Goal: Information Seeking & Learning: Learn about a topic

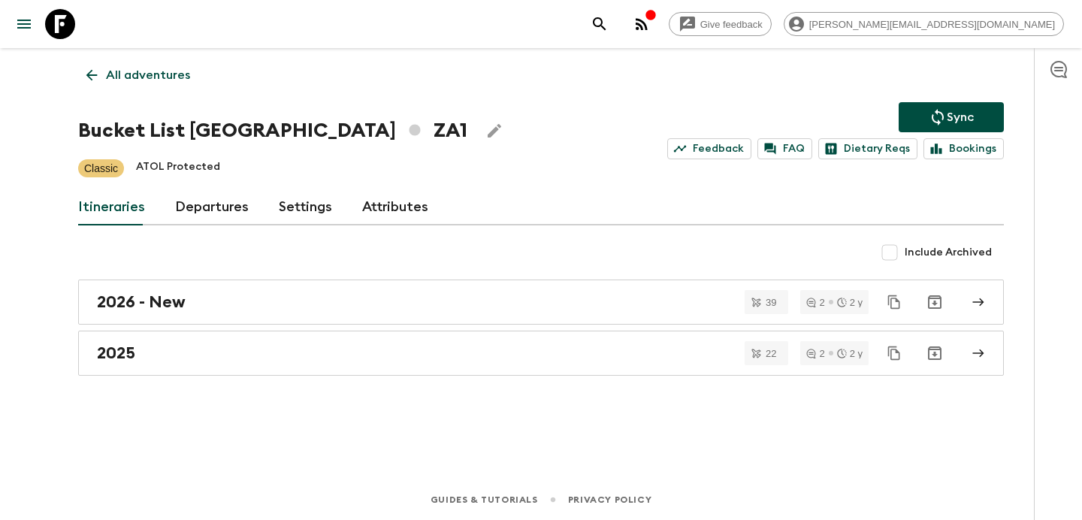
click at [655, 19] on icon "button" at bounding box center [651, 15] width 10 height 10
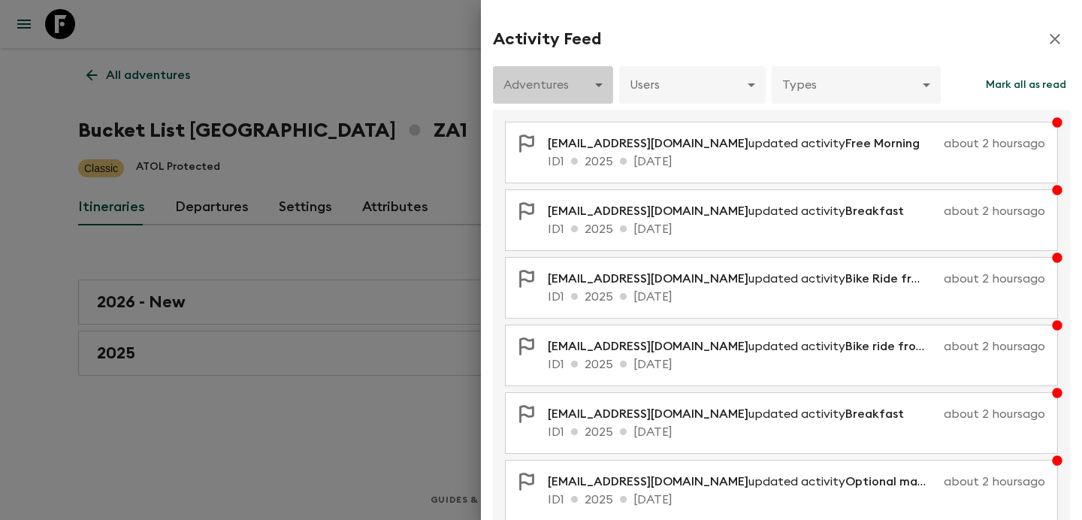
click at [574, 79] on body "Give feedback [PERSON_NAME][EMAIL_ADDRESS][DOMAIN_NAME] All adventures Bucket L…" at bounding box center [541, 260] width 1082 height 520
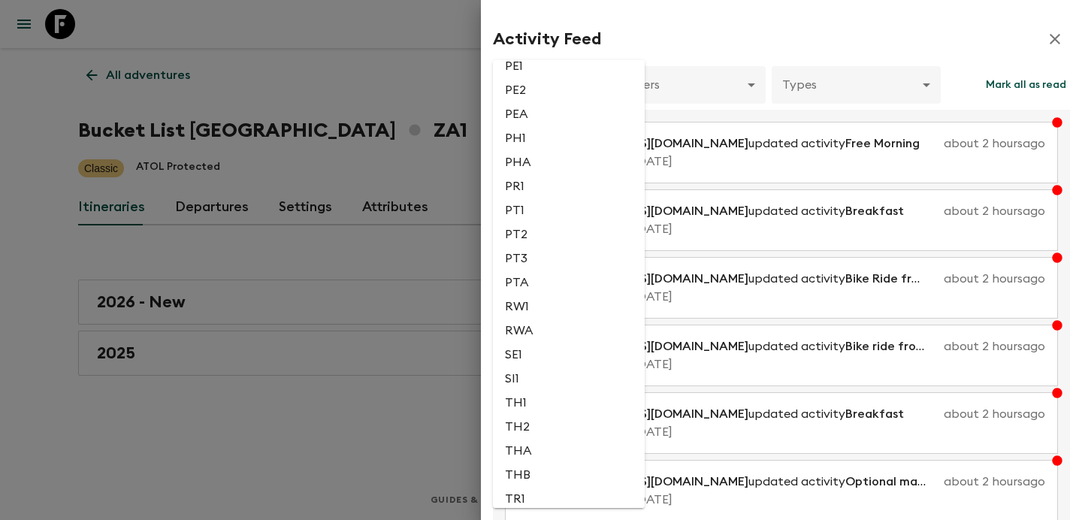
scroll to position [3004, 0]
click at [549, 44] on li "PA1" at bounding box center [569, 32] width 152 height 24
type input "0c9c91fd-478a-416c-a92d-ea9615f3f05f"
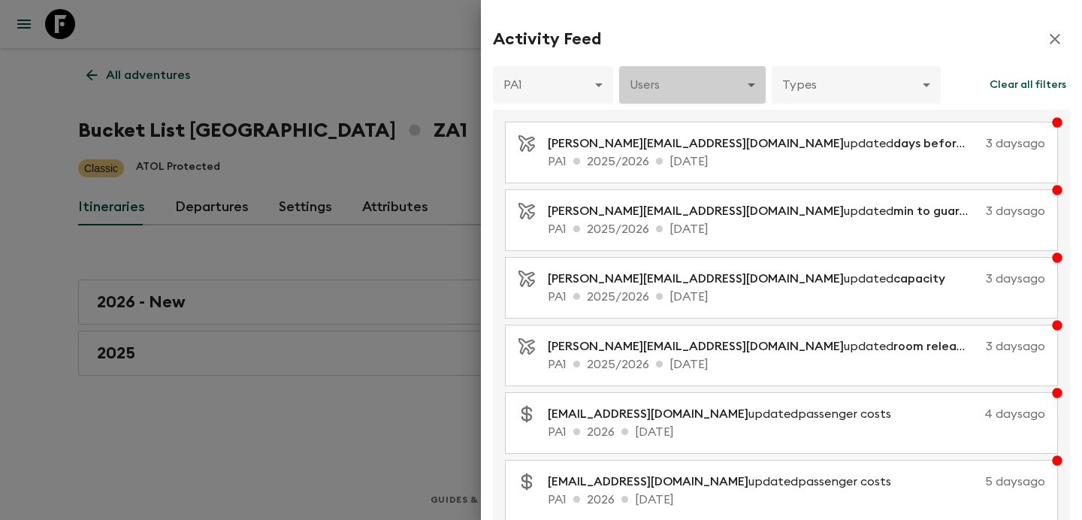
click at [674, 74] on body "Give feedback [PERSON_NAME][EMAIL_ADDRESS][DOMAIN_NAME] All adventures Bucket L…" at bounding box center [541, 260] width 1082 height 520
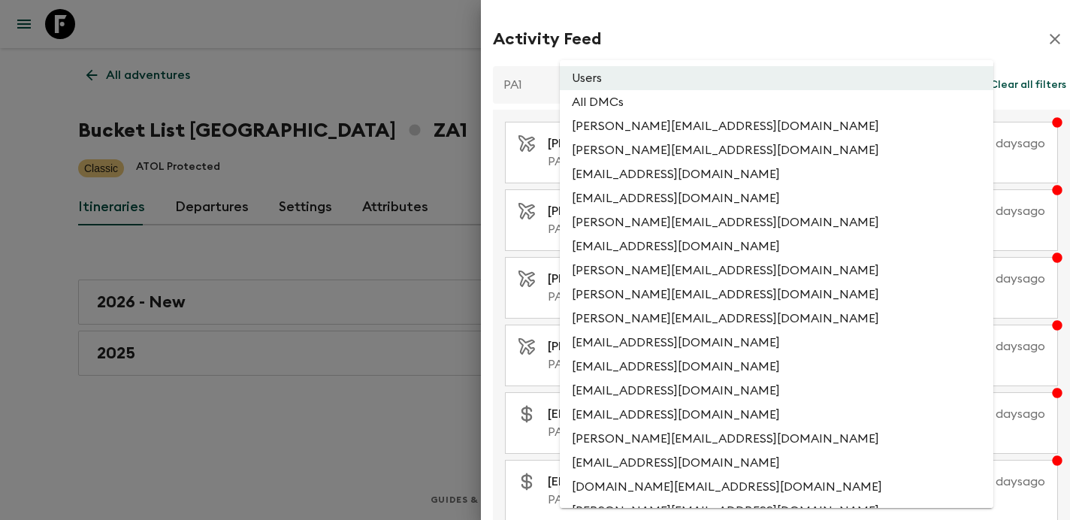
click at [667, 109] on li "All DMCs" at bounding box center [777, 102] width 434 height 24
type input "EXTERNAL_ONLY"
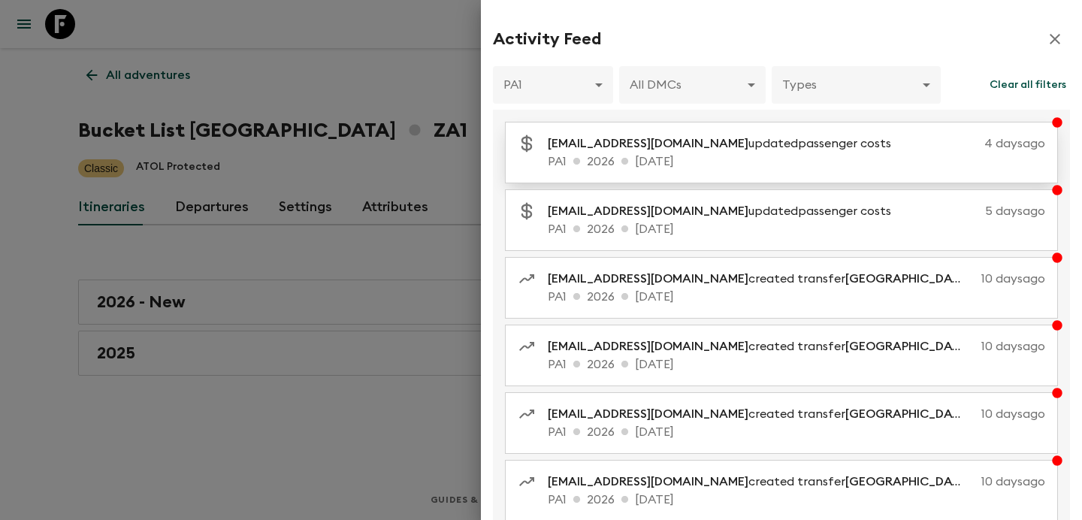
click at [702, 150] on span "[EMAIL_ADDRESS][DOMAIN_NAME]" at bounding box center [648, 144] width 201 height 12
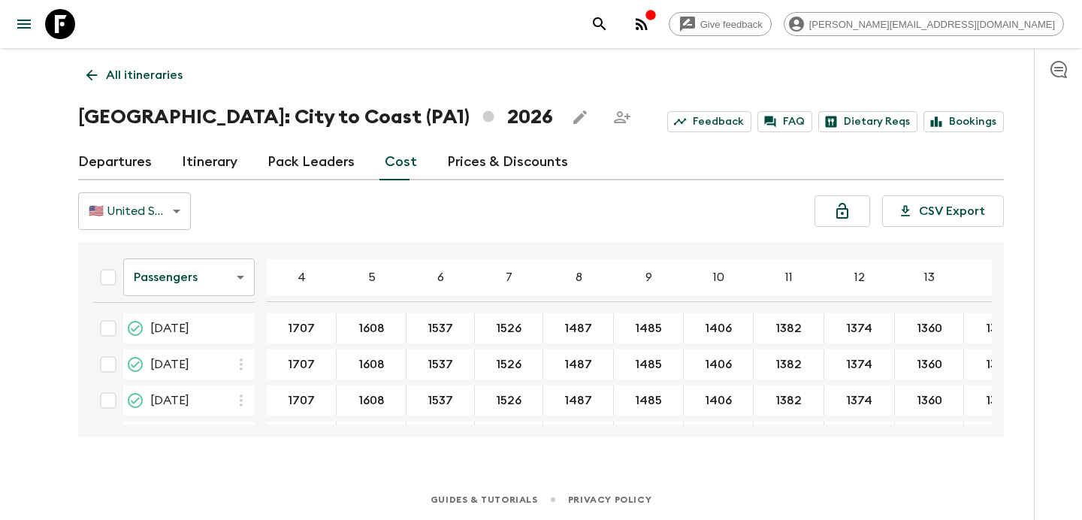
click at [132, 78] on p "All itineraries" at bounding box center [144, 75] width 77 height 18
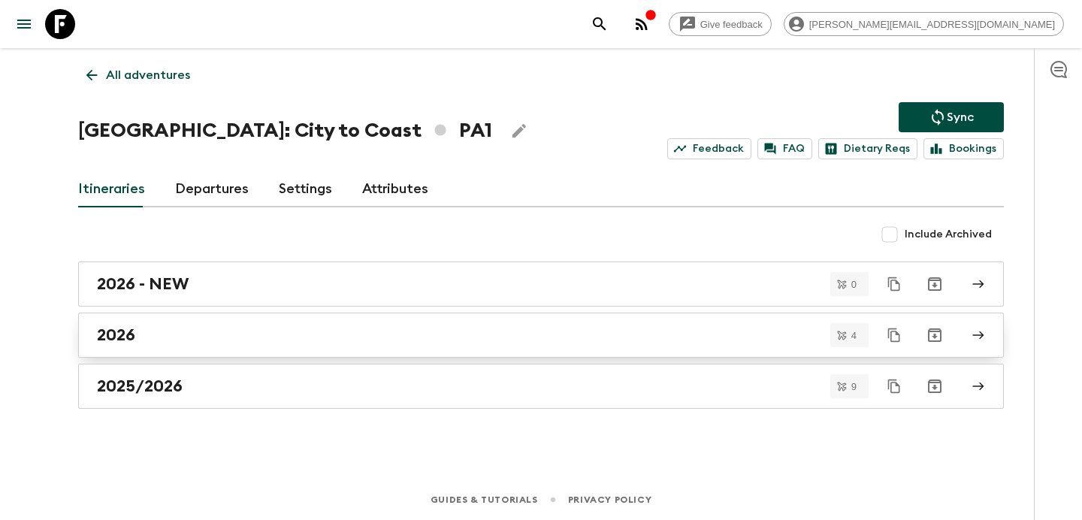
click at [576, 340] on div "2026" at bounding box center [527, 335] width 860 height 20
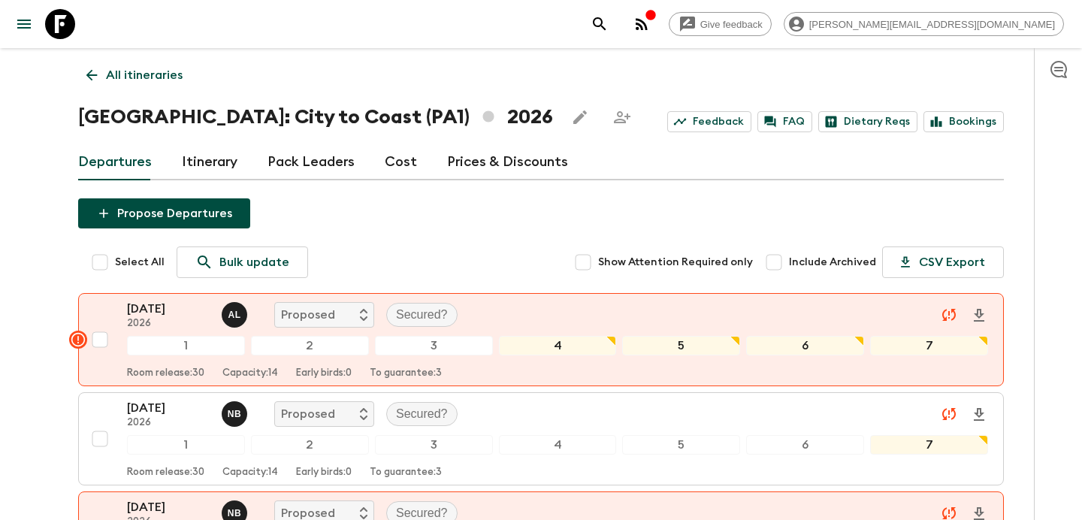
click at [151, 74] on p "All itineraries" at bounding box center [144, 75] width 77 height 18
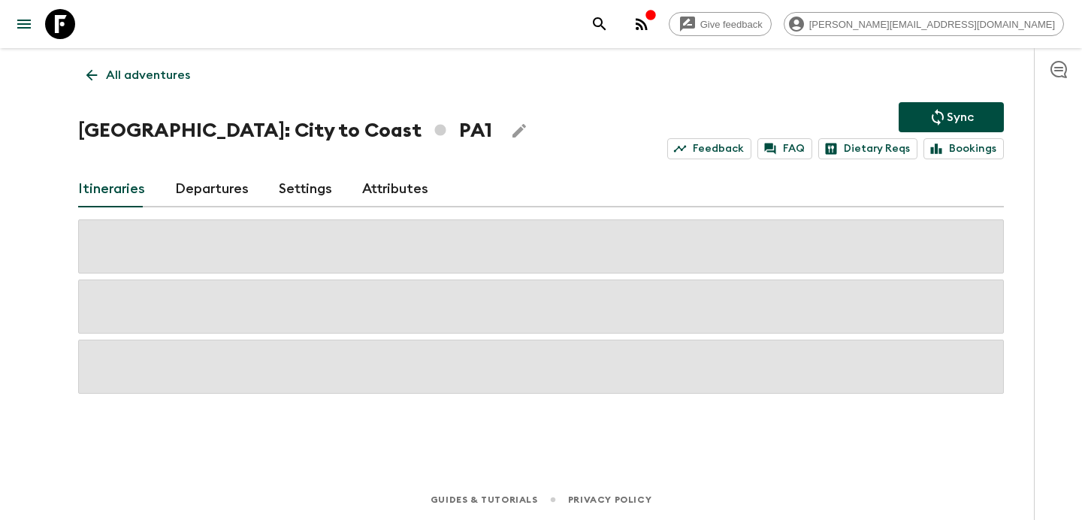
click at [151, 74] on p "All adventures" at bounding box center [148, 75] width 84 height 18
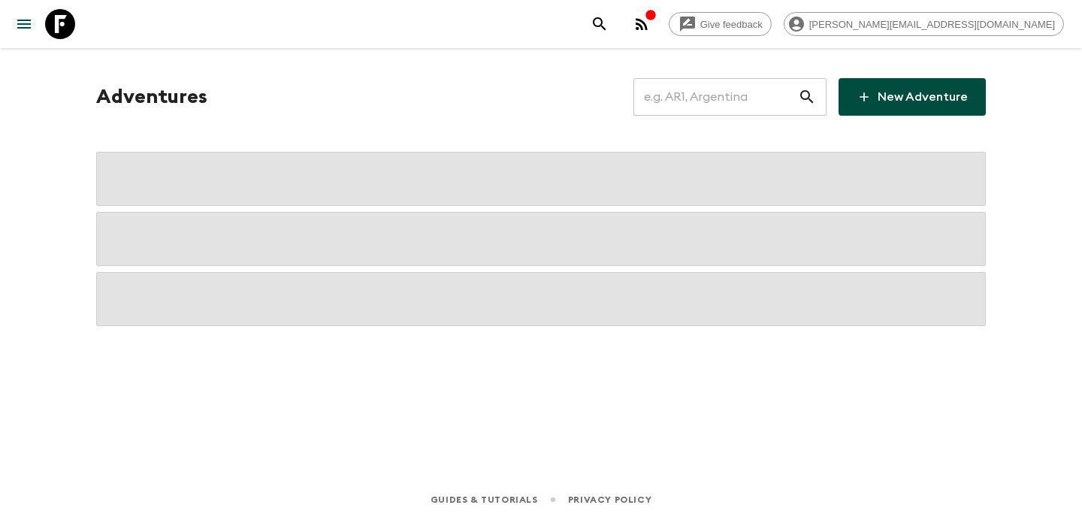
click at [760, 105] on input "text" at bounding box center [716, 97] width 165 height 42
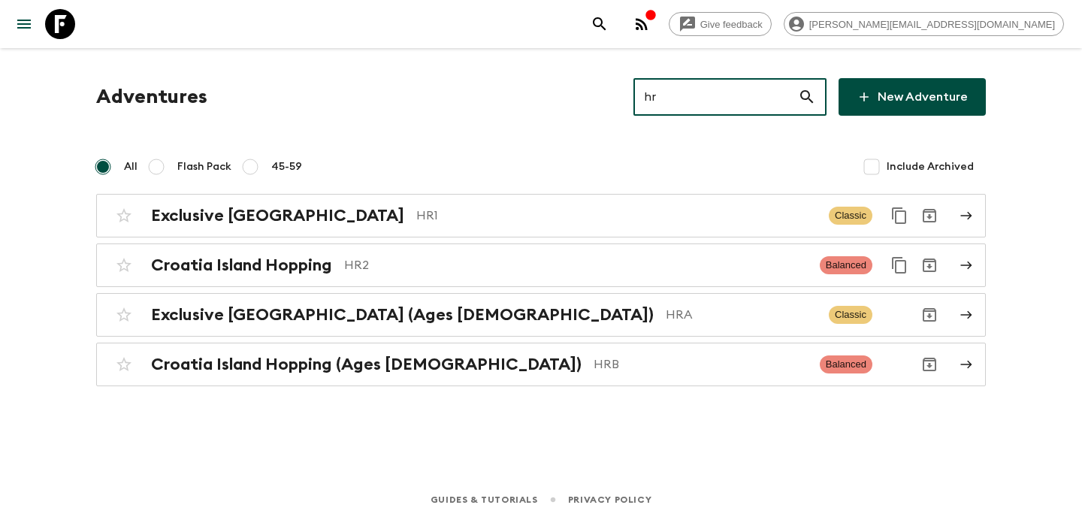
type input "hr2"
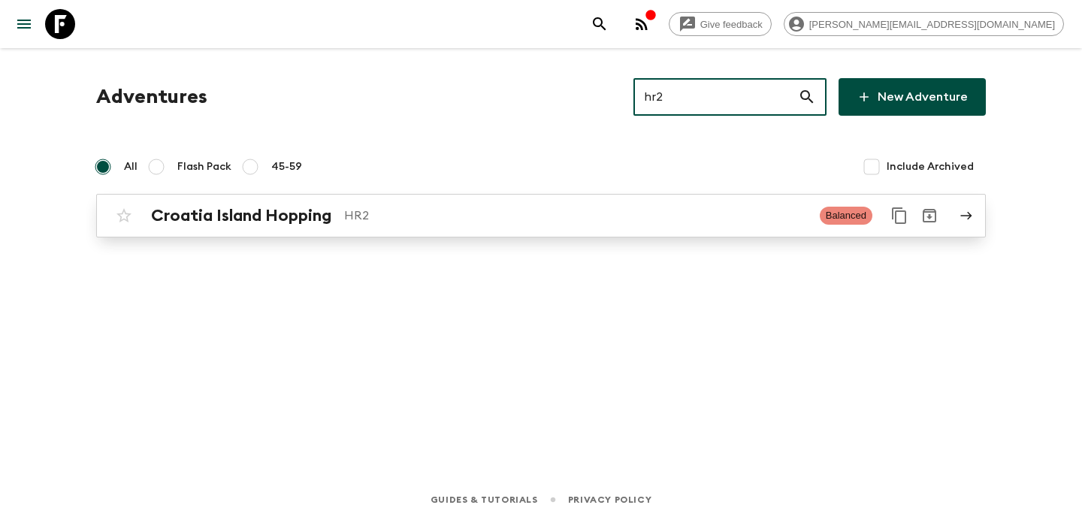
click at [687, 216] on p "HR2" at bounding box center [576, 216] width 464 height 18
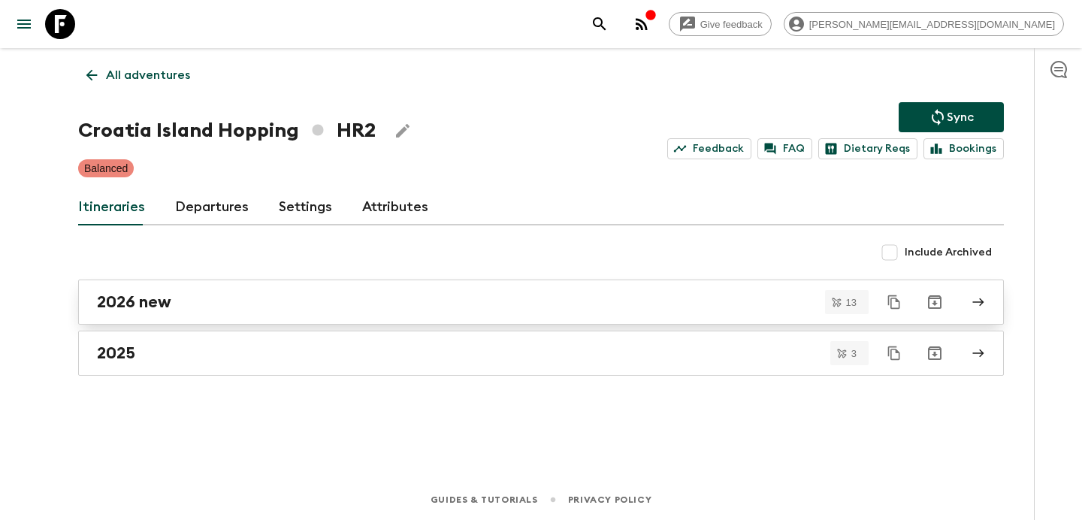
click at [206, 310] on div "2026 new" at bounding box center [527, 302] width 860 height 20
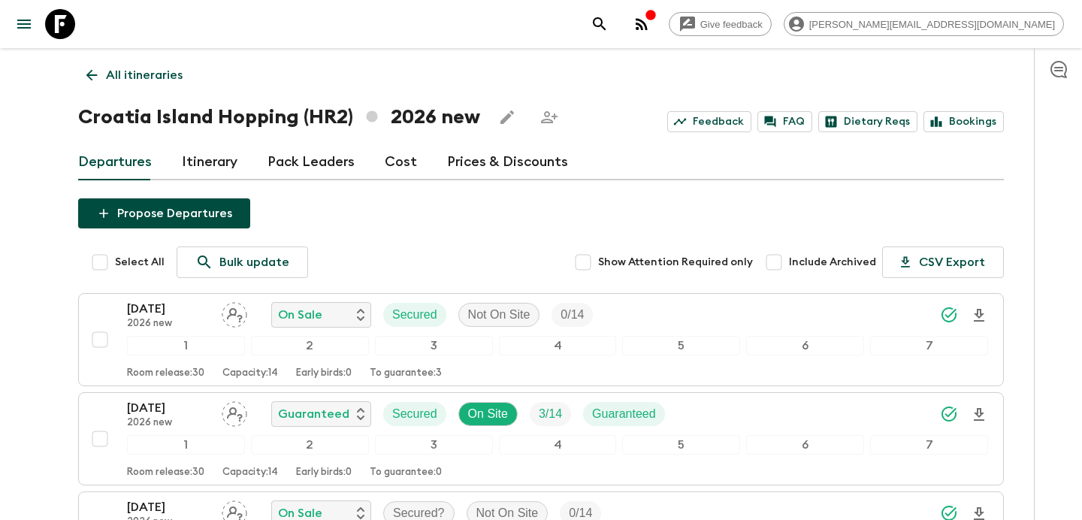
click at [392, 166] on link "Cost" at bounding box center [401, 162] width 32 height 36
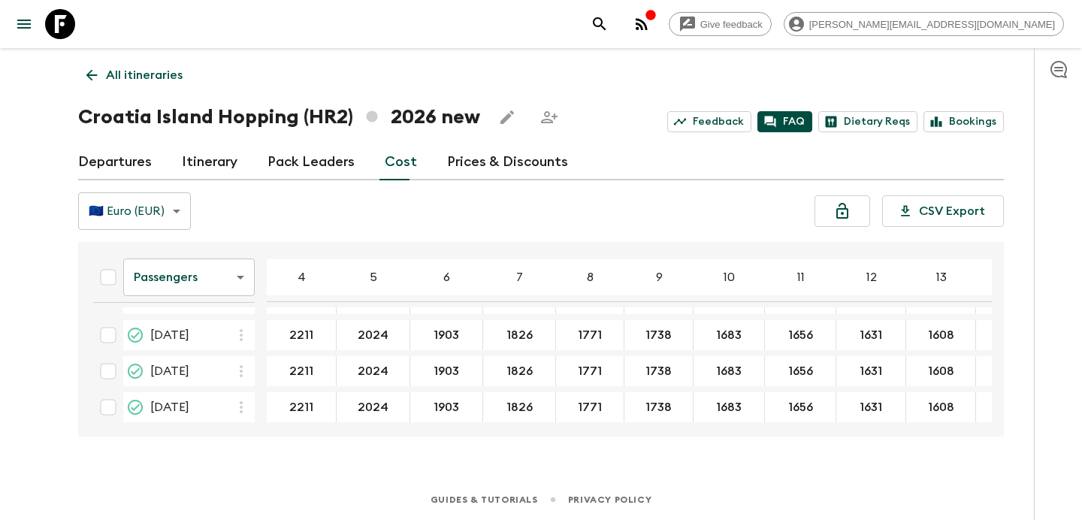
scroll to position [400, 0]
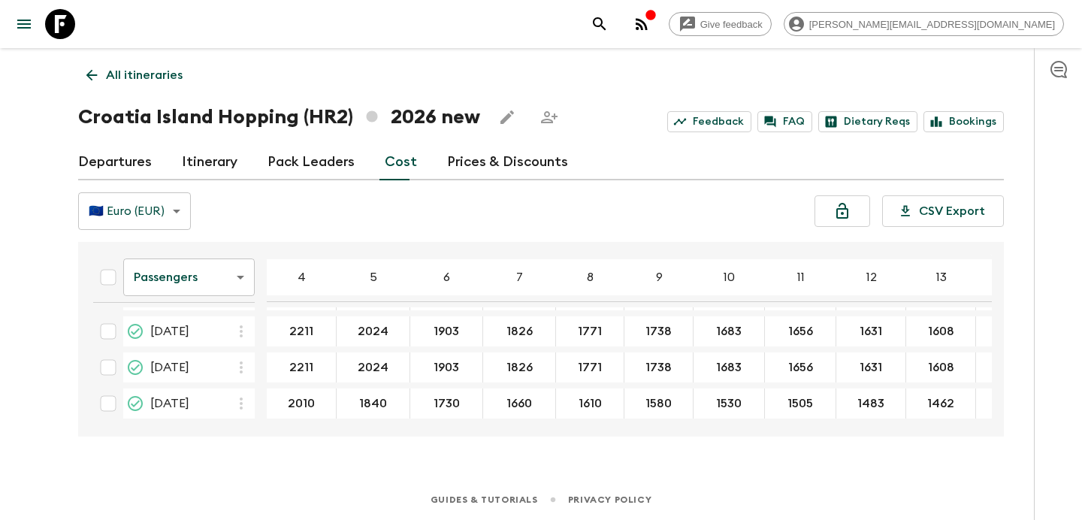
click at [160, 69] on p "All itineraries" at bounding box center [144, 75] width 77 height 18
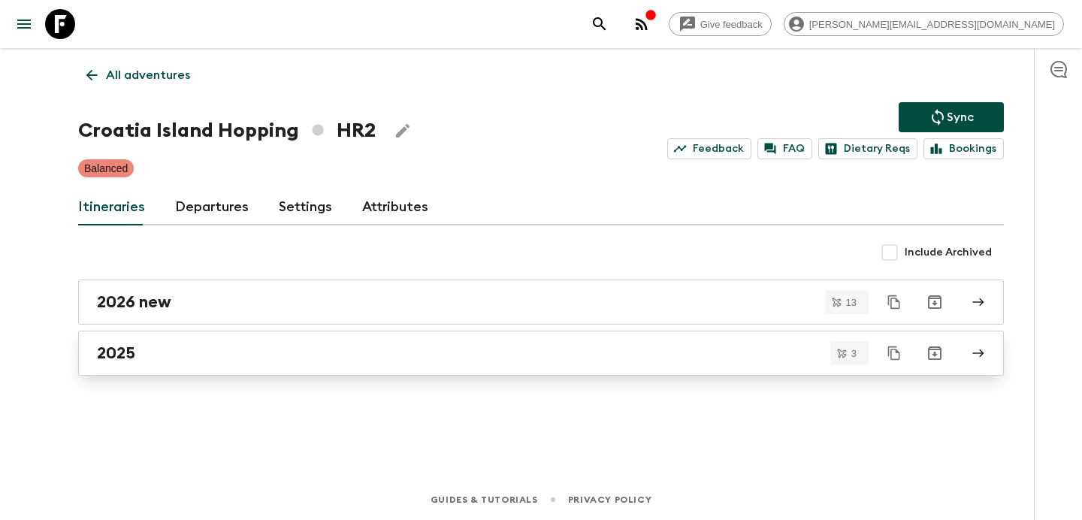
click at [534, 355] on div "2025" at bounding box center [527, 353] width 860 height 20
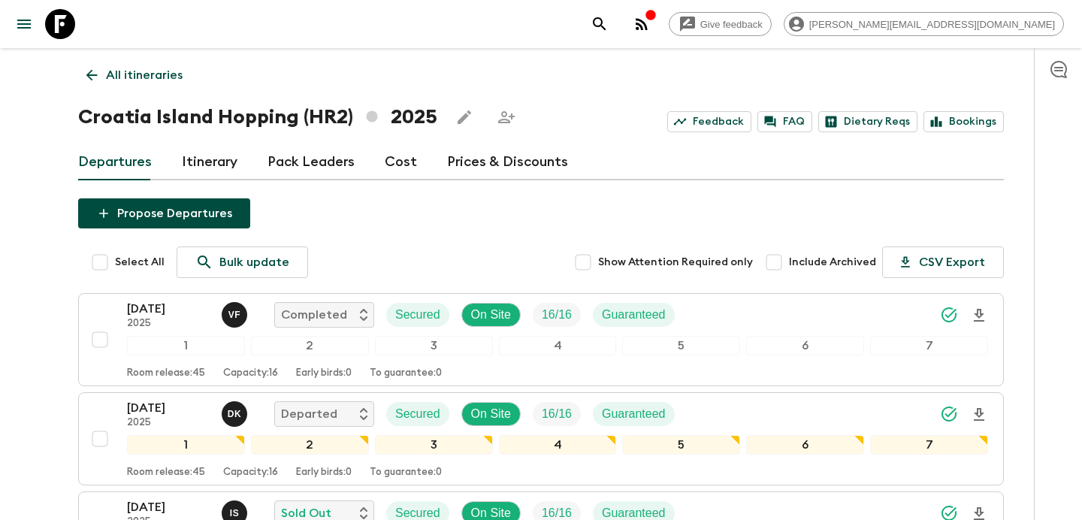
click at [385, 156] on link "Cost" at bounding box center [401, 162] width 32 height 36
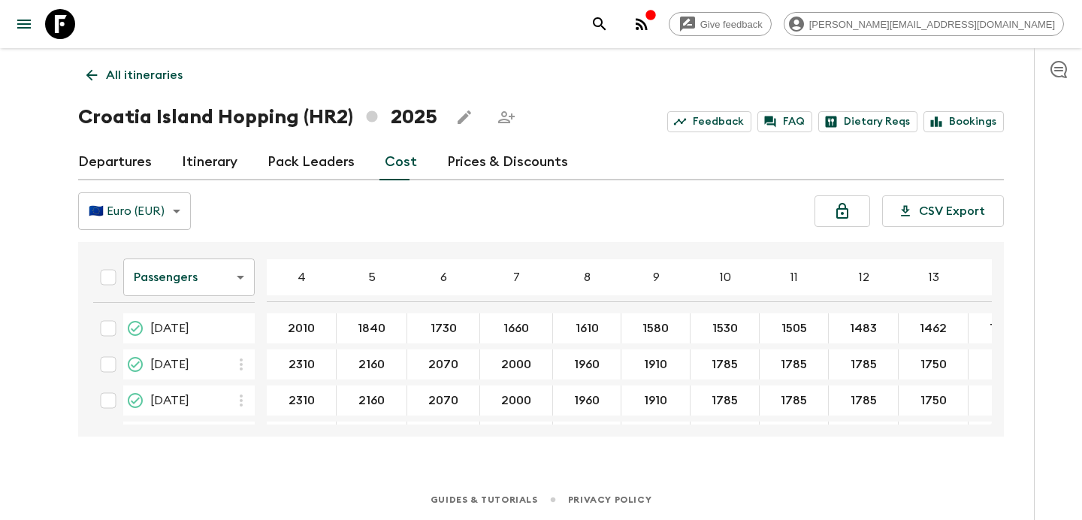
click at [171, 82] on p "All itineraries" at bounding box center [144, 75] width 77 height 18
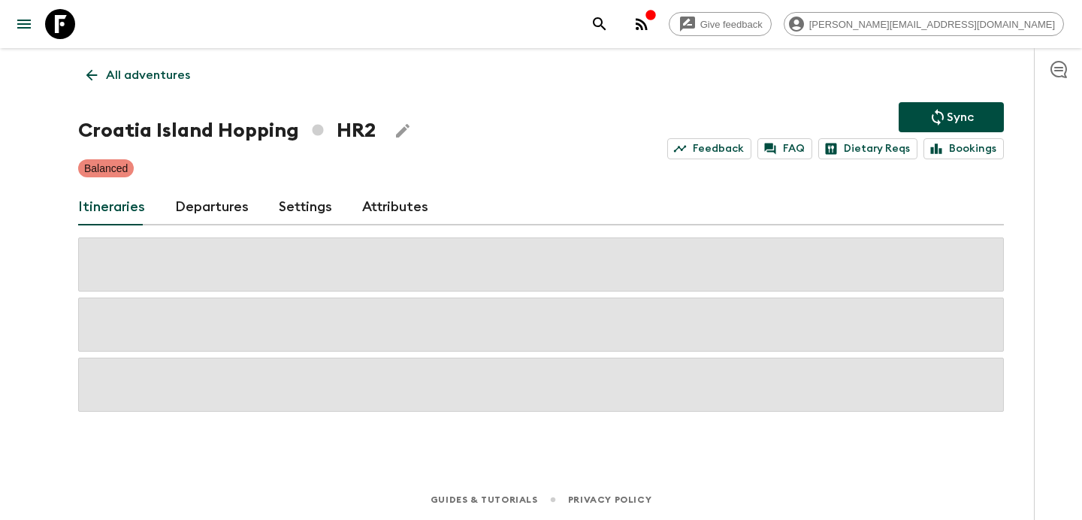
click at [171, 82] on p "All adventures" at bounding box center [148, 75] width 84 height 18
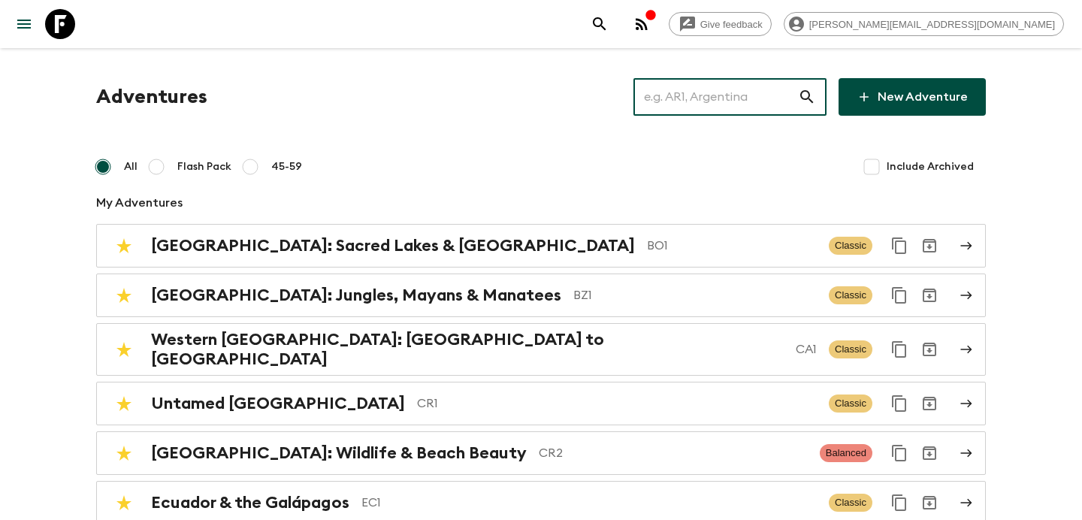
click at [779, 92] on input "text" at bounding box center [716, 97] width 165 height 42
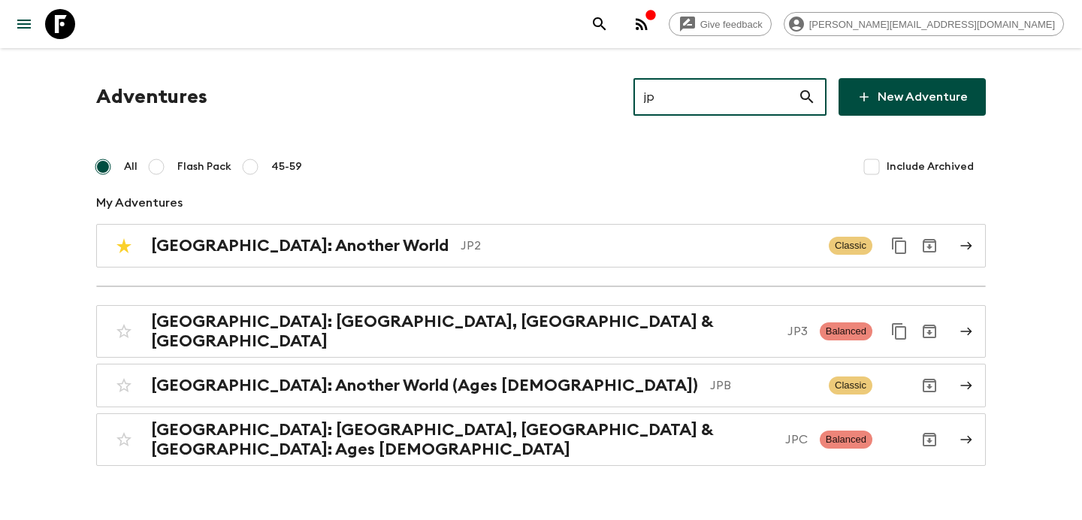
type input "jp3"
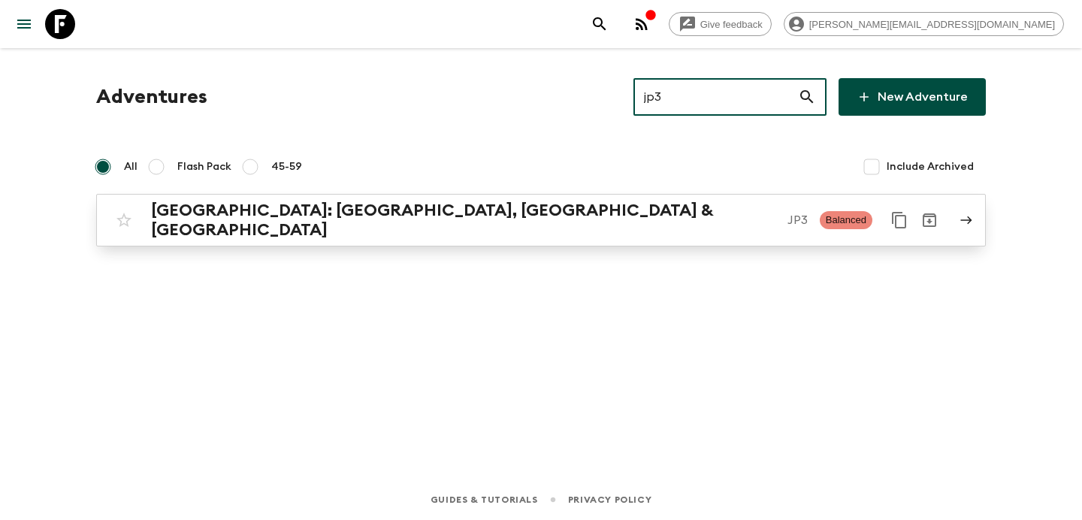
click at [312, 216] on h2 "[GEOGRAPHIC_DATA]: [GEOGRAPHIC_DATA], [GEOGRAPHIC_DATA] & [GEOGRAPHIC_DATA]" at bounding box center [463, 220] width 625 height 39
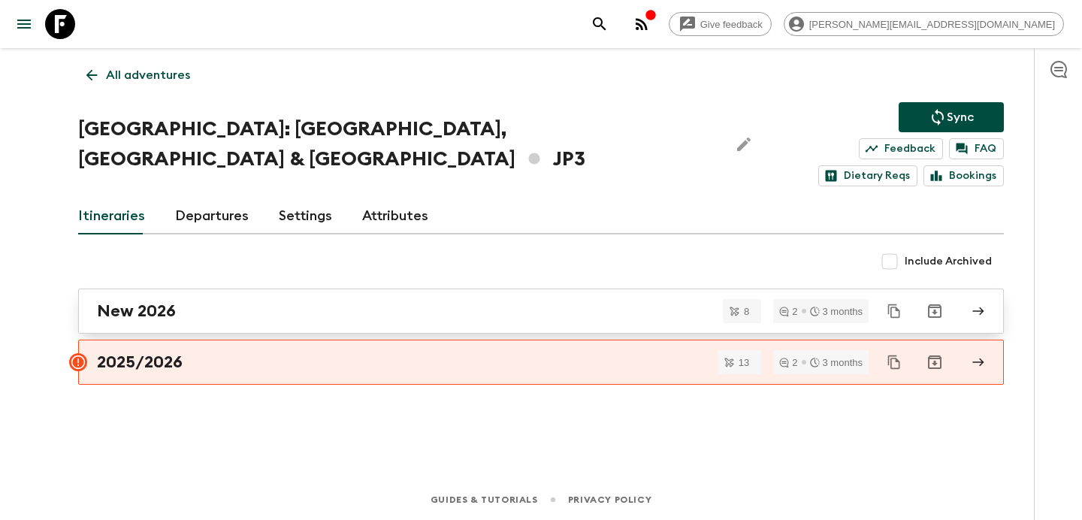
click at [304, 301] on div "New 2026" at bounding box center [527, 311] width 860 height 20
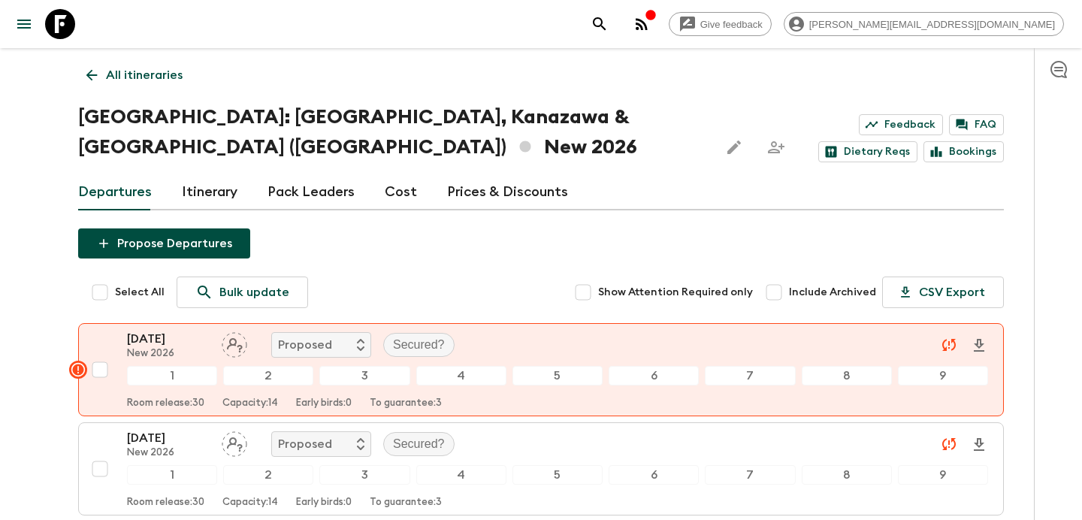
click at [393, 174] on link "Cost" at bounding box center [401, 192] width 32 height 36
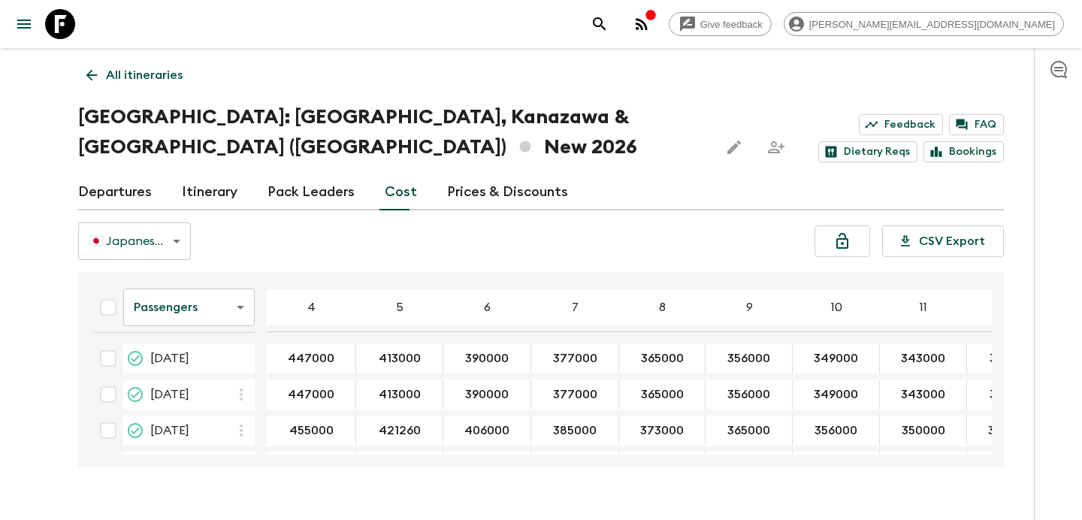
click at [130, 75] on p "All itineraries" at bounding box center [144, 75] width 77 height 18
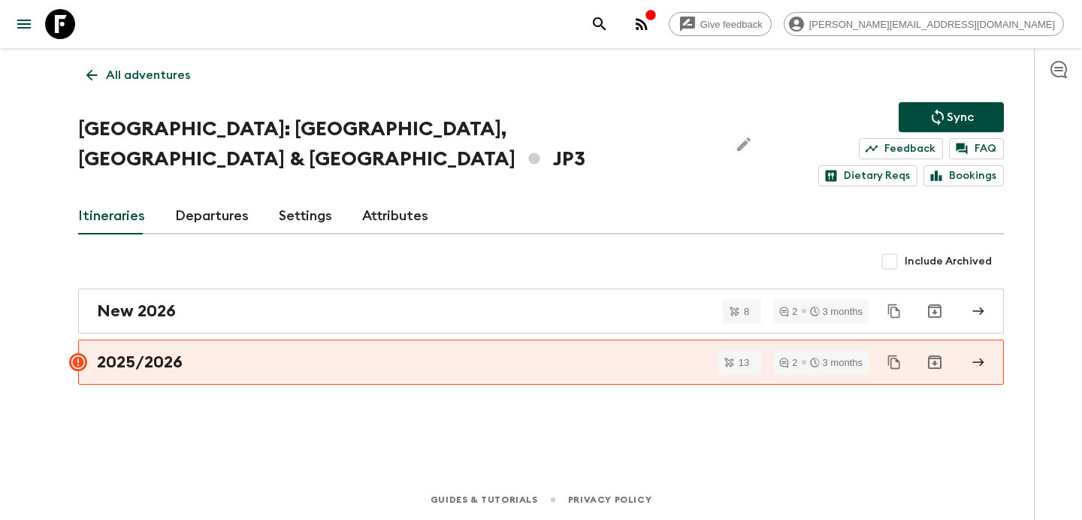
click at [169, 74] on p "All adventures" at bounding box center [148, 75] width 84 height 18
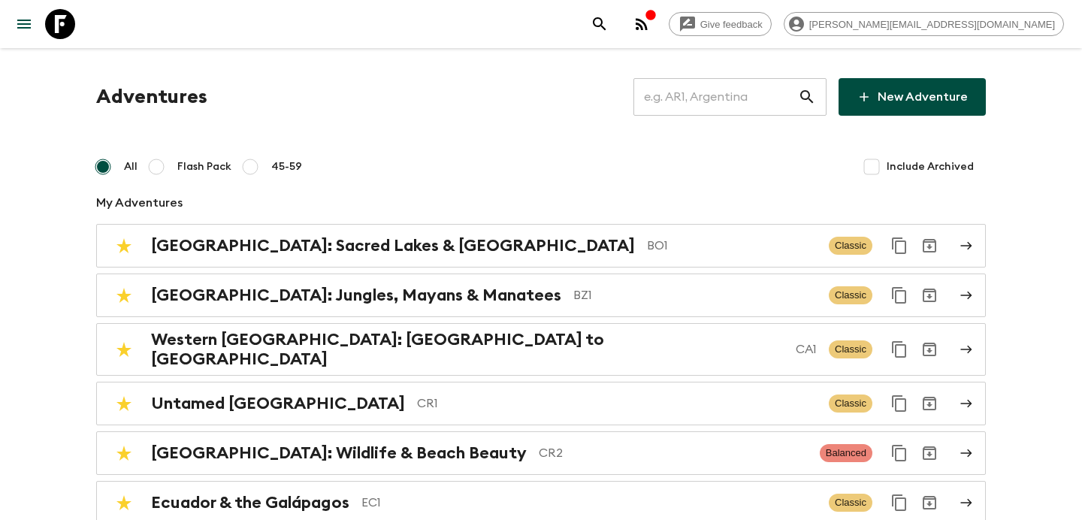
click at [752, 107] on input "text" at bounding box center [716, 97] width 165 height 42
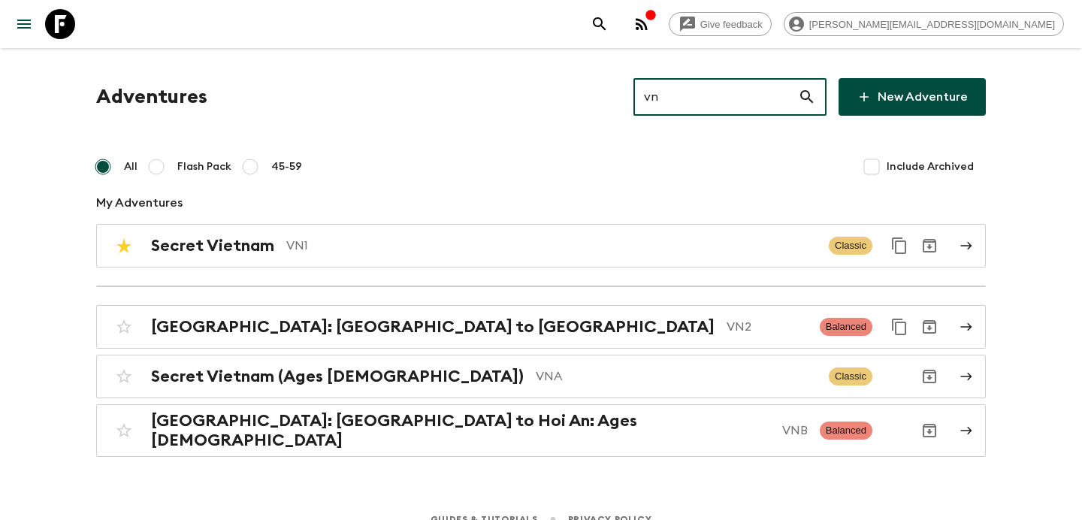
type input "vn2"
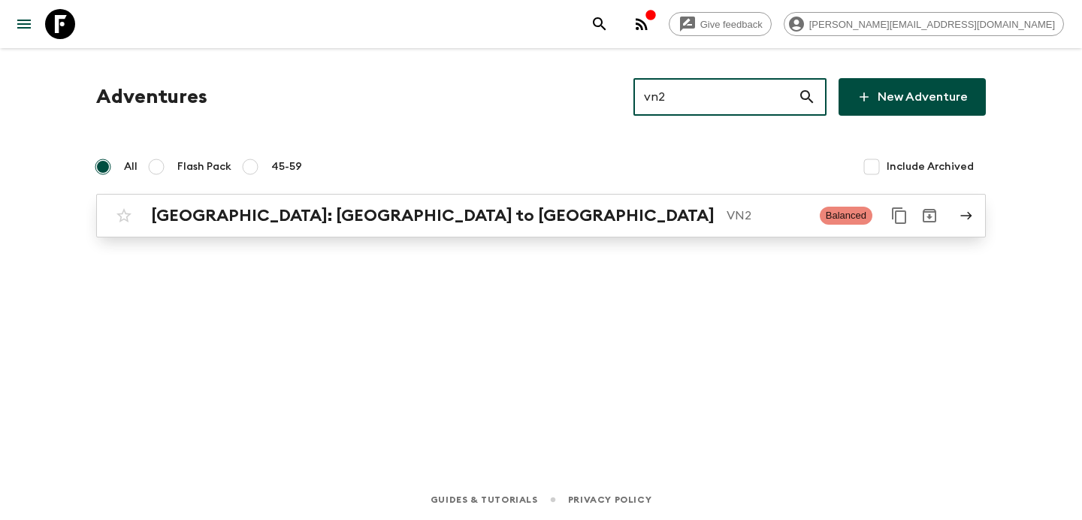
click at [734, 221] on p "VN2" at bounding box center [767, 216] width 81 height 18
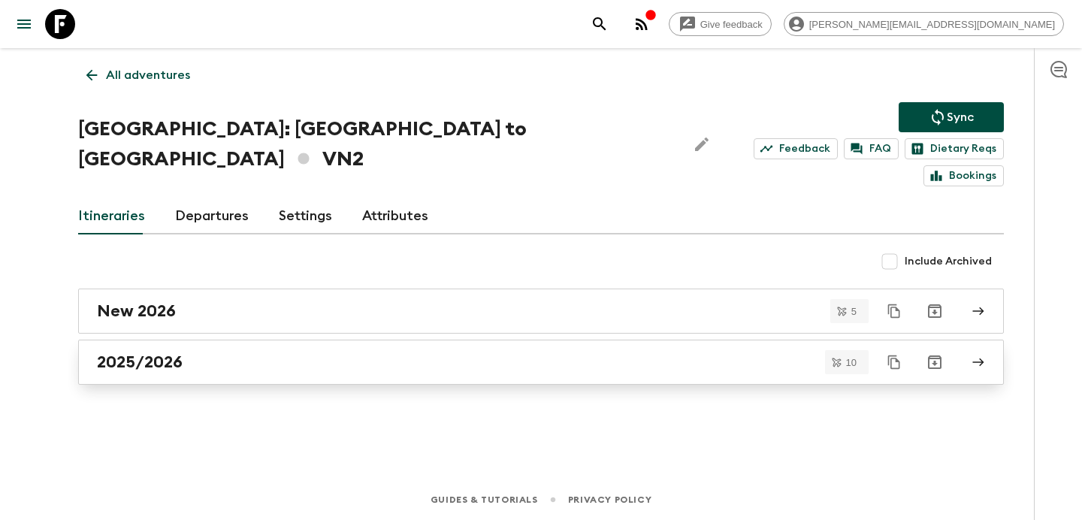
click at [262, 352] on div "2025/2026" at bounding box center [527, 362] width 860 height 20
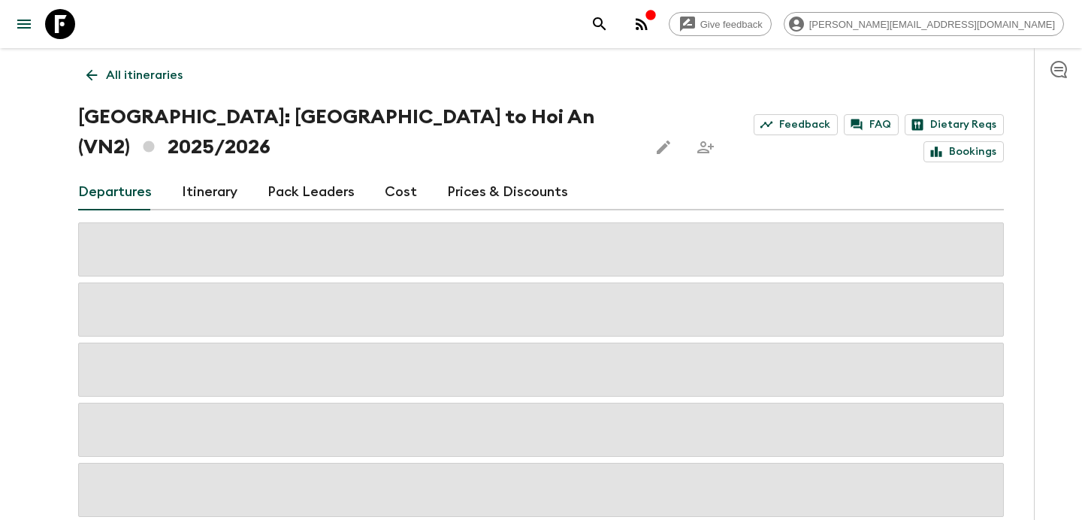
click at [385, 174] on link "Cost" at bounding box center [401, 192] width 32 height 36
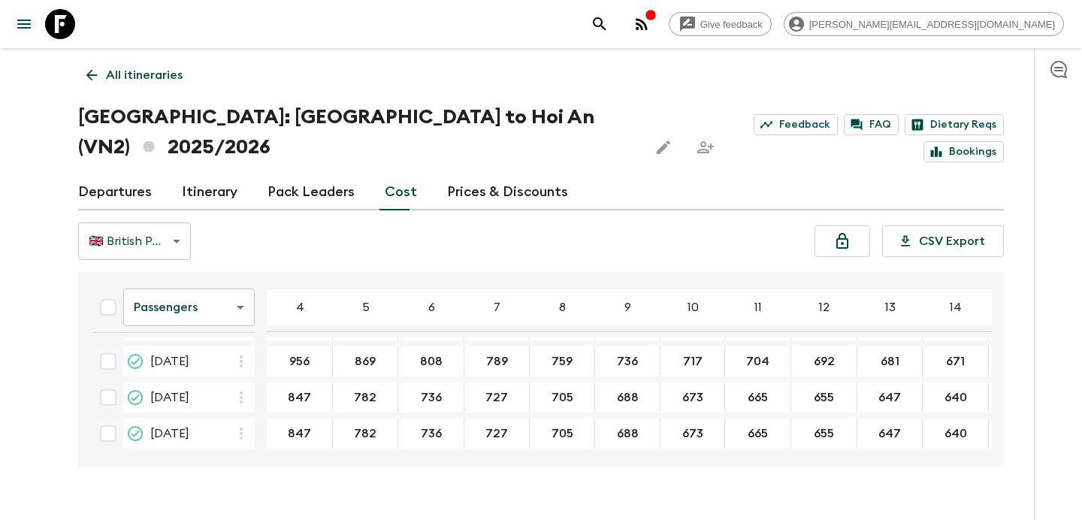
scroll to position [256, 0]
click at [196, 174] on link "Itinerary" at bounding box center [210, 192] width 56 height 36
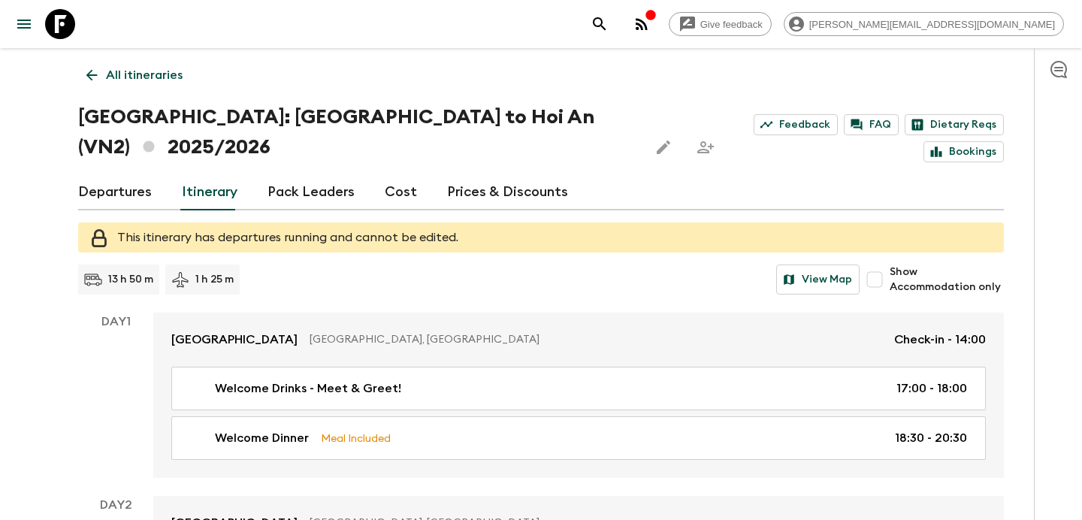
click at [403, 174] on link "Cost" at bounding box center [401, 192] width 32 height 36
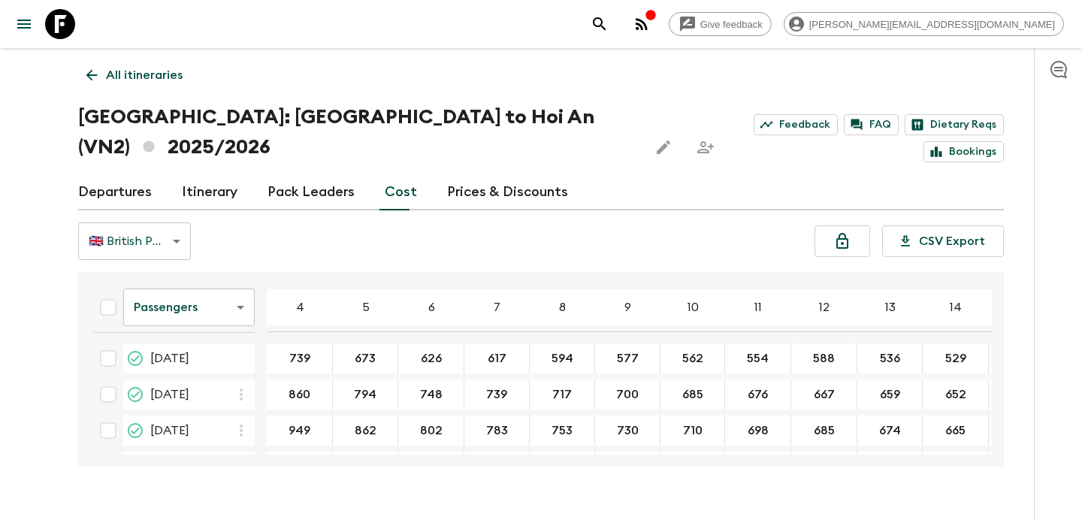
click at [163, 81] on p "All itineraries" at bounding box center [144, 75] width 77 height 18
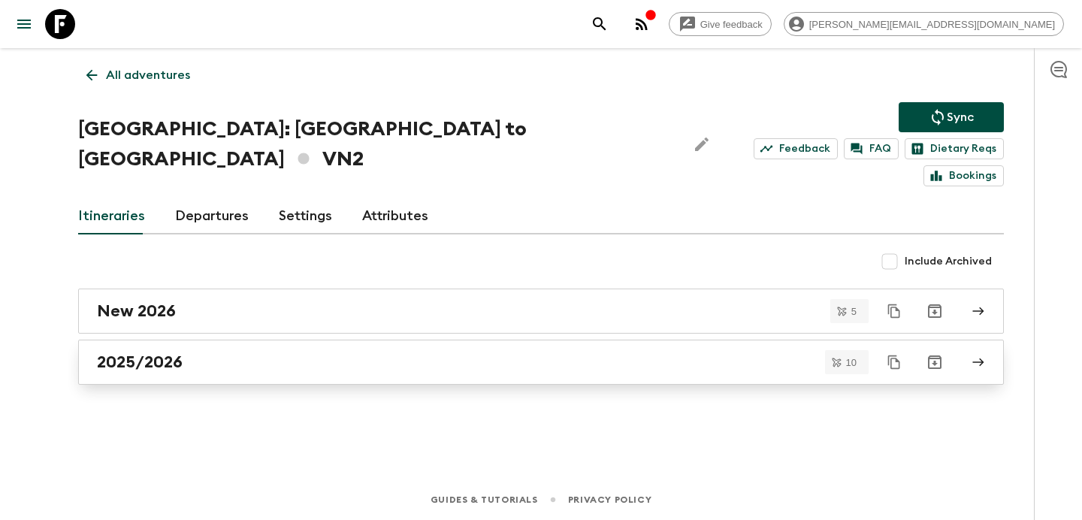
click at [310, 352] on div "2025/2026" at bounding box center [527, 362] width 860 height 20
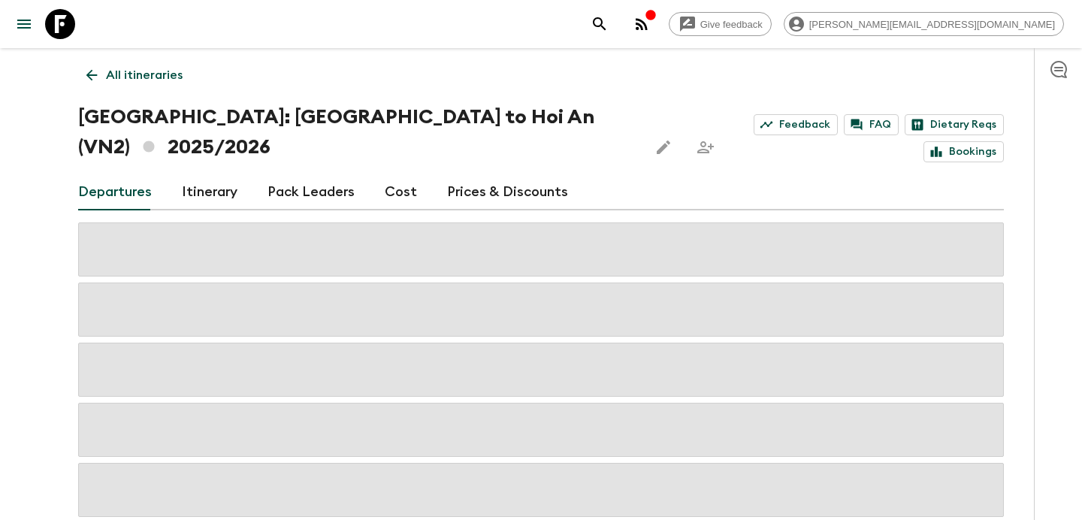
click at [388, 174] on link "Cost" at bounding box center [401, 192] width 32 height 36
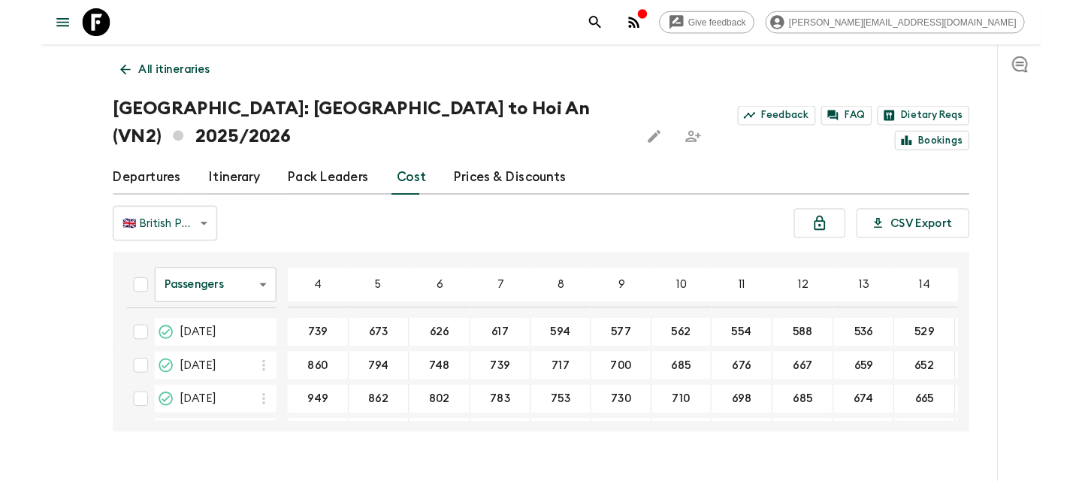
scroll to position [256, 0]
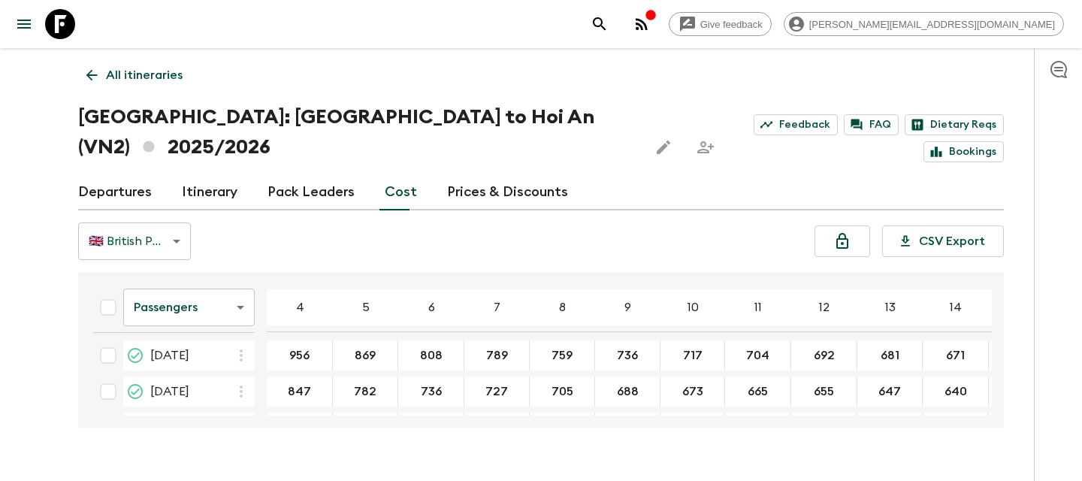
click at [147, 76] on p "All itineraries" at bounding box center [144, 75] width 77 height 18
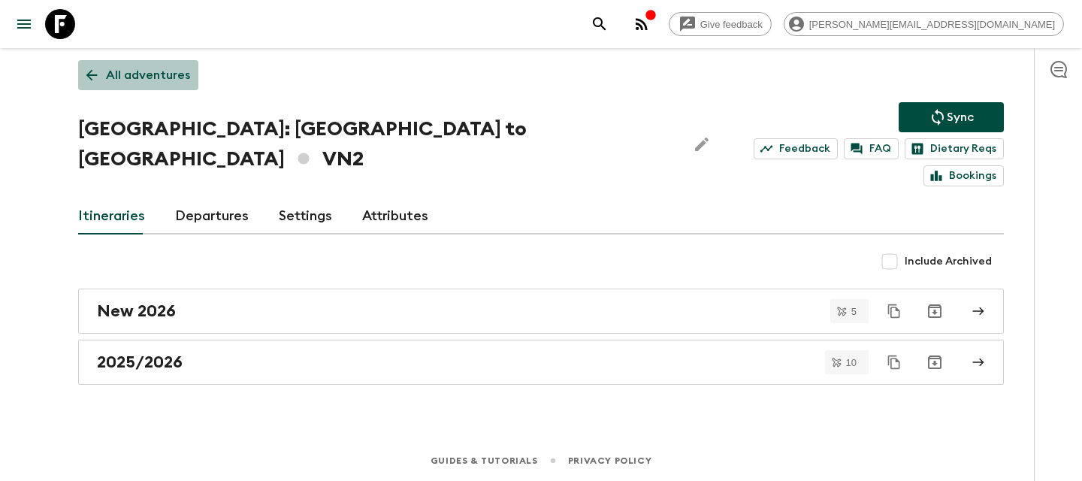
click at [147, 76] on p "All adventures" at bounding box center [148, 75] width 84 height 18
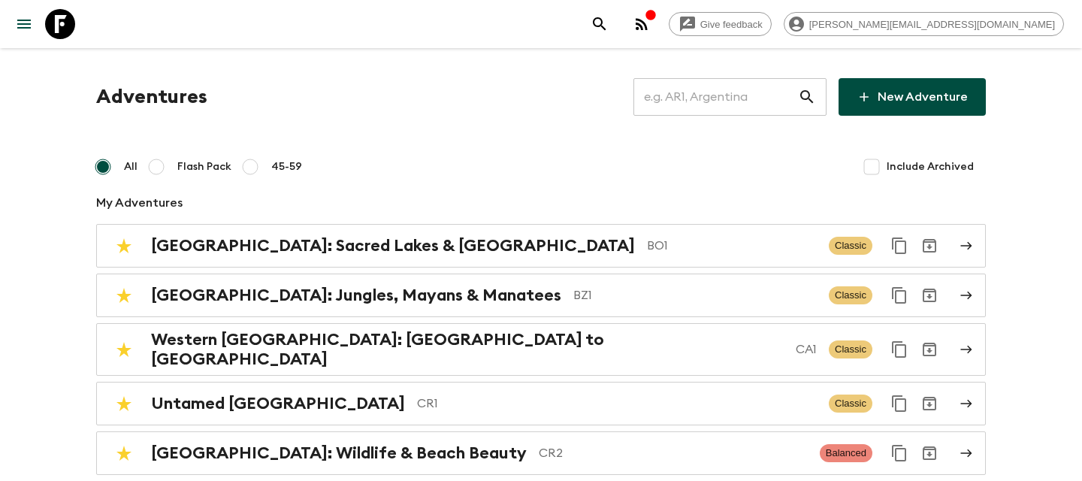
click at [749, 105] on input "text" at bounding box center [716, 97] width 165 height 42
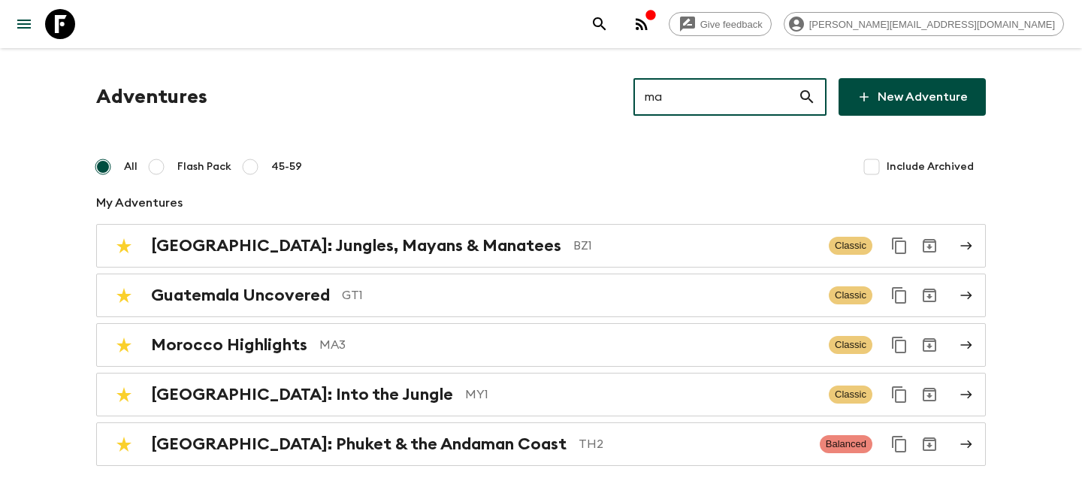
type input "ma2"
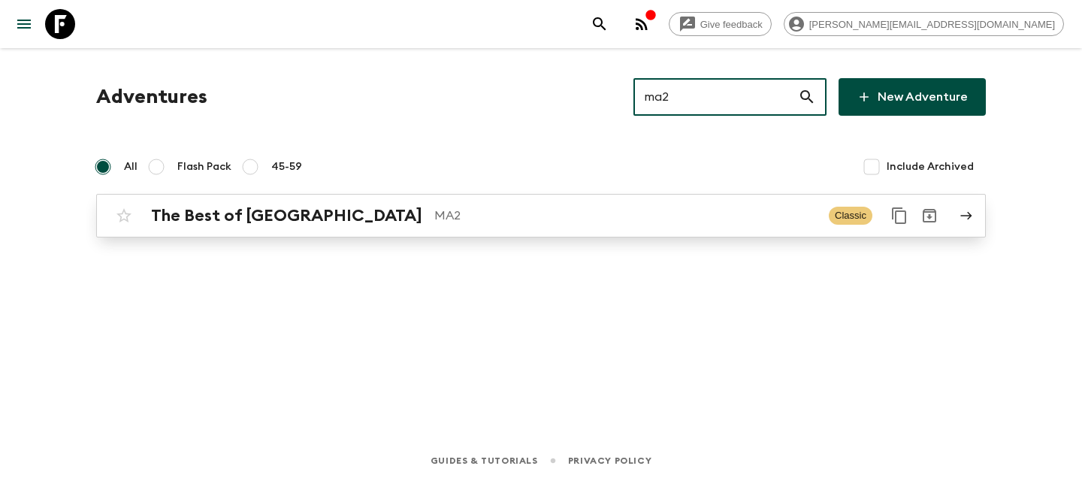
click at [277, 225] on h2 "The Best of [GEOGRAPHIC_DATA]" at bounding box center [286, 216] width 271 height 20
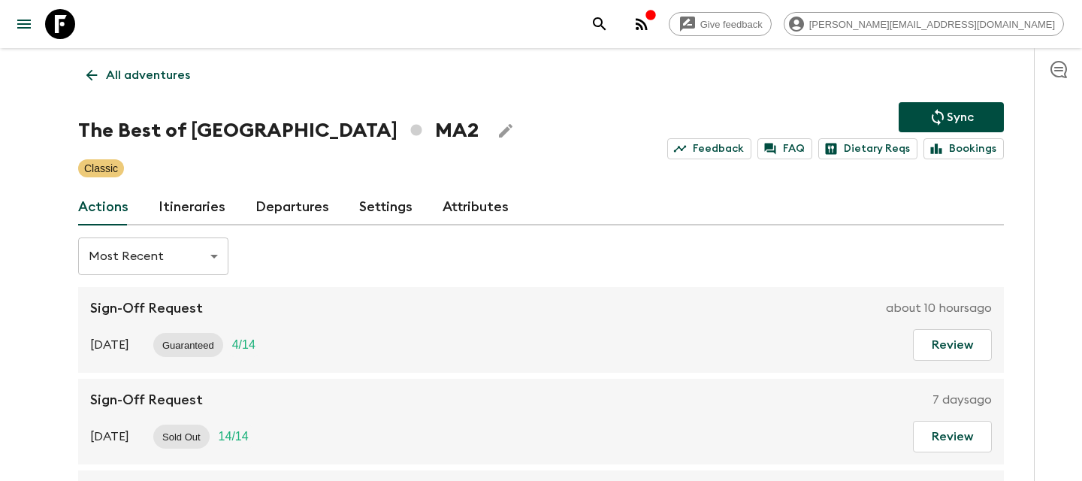
click at [201, 198] on link "Itineraries" at bounding box center [192, 207] width 67 height 36
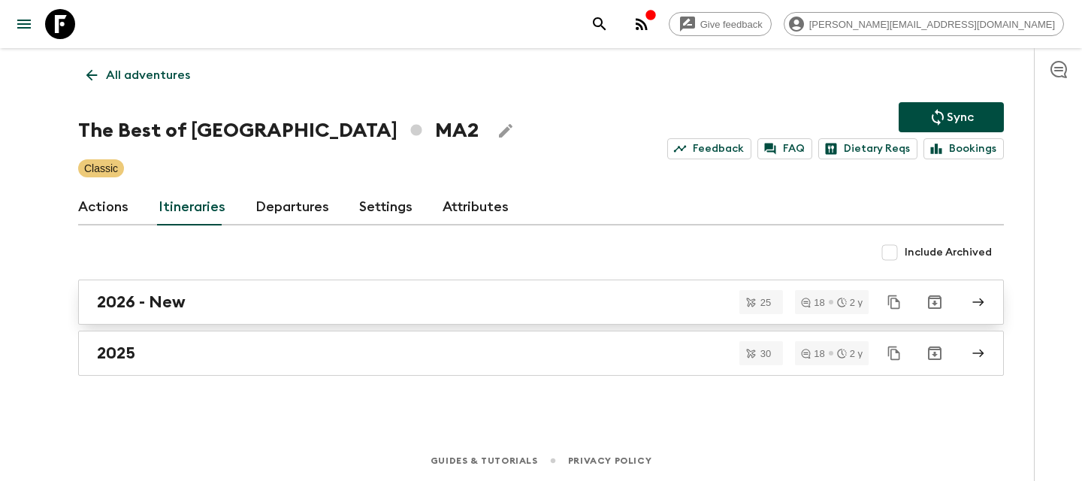
click at [295, 301] on div "2026 - New" at bounding box center [527, 302] width 860 height 20
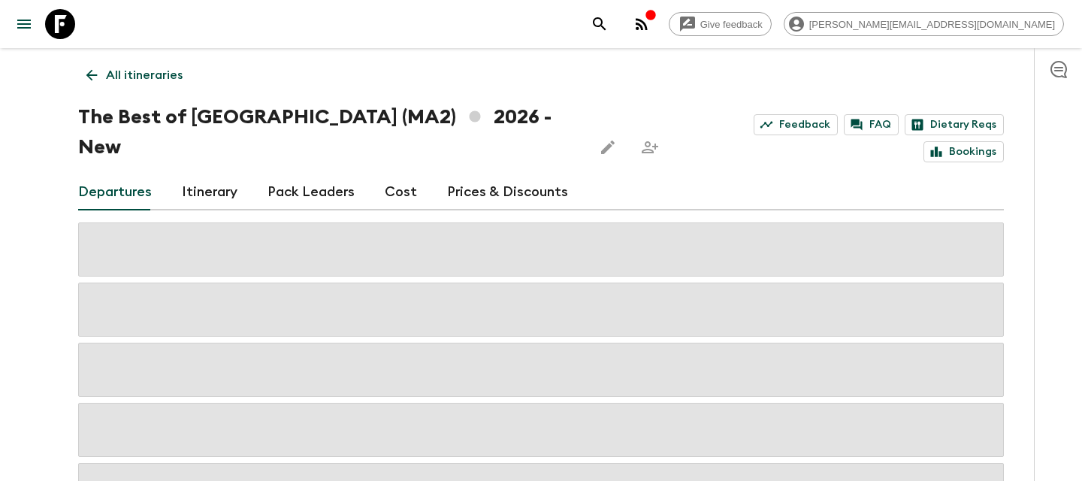
click at [400, 174] on link "Cost" at bounding box center [401, 192] width 32 height 36
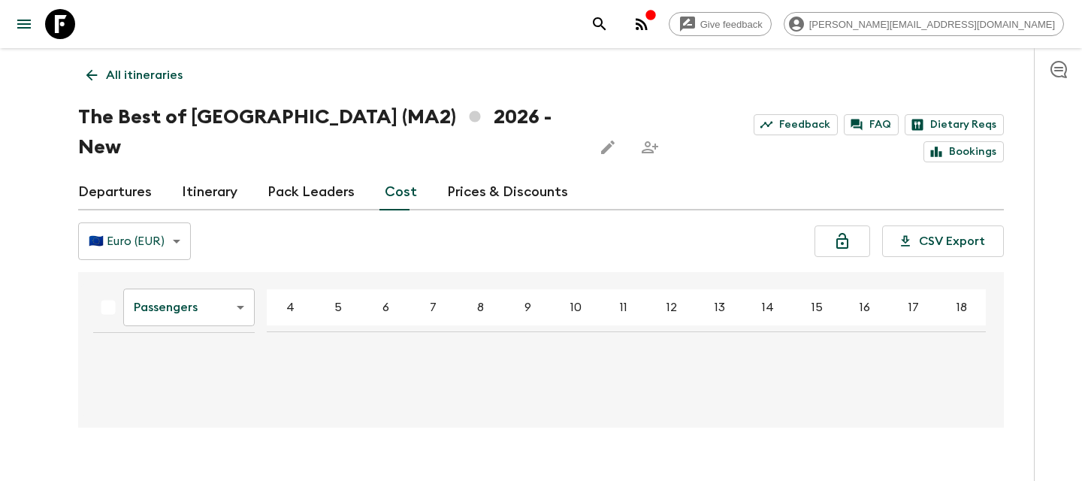
click at [228, 282] on body "Give feedback [PERSON_NAME][EMAIL_ADDRESS][DOMAIN_NAME] All itineraries The Bes…" at bounding box center [541, 255] width 1082 height 510
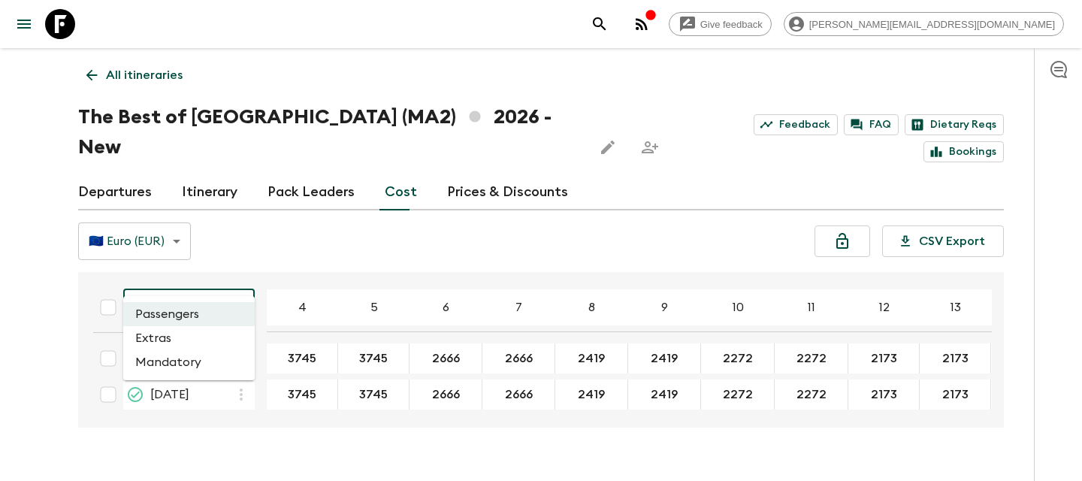
click at [209, 339] on li "Extras" at bounding box center [189, 338] width 132 height 24
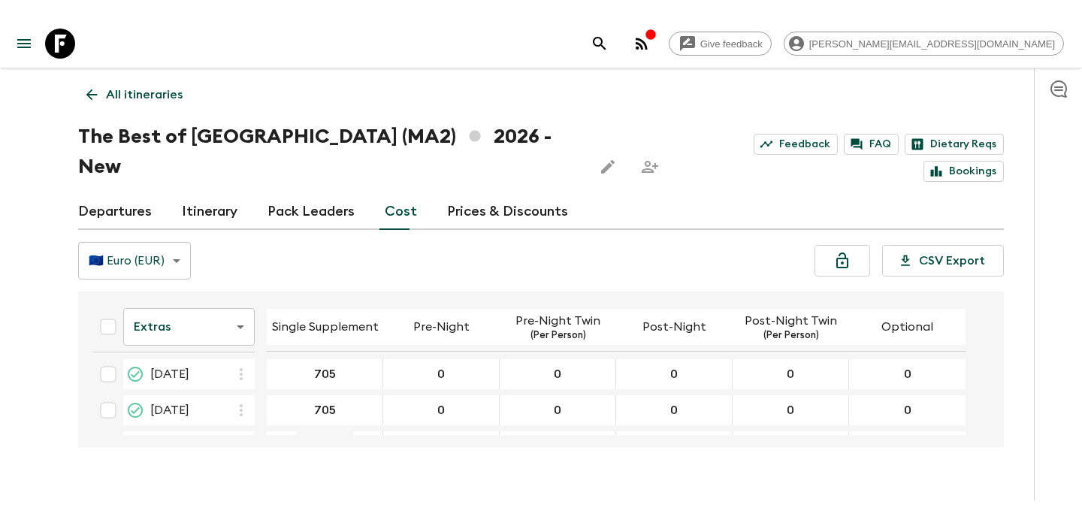
scroll to position [362, 0]
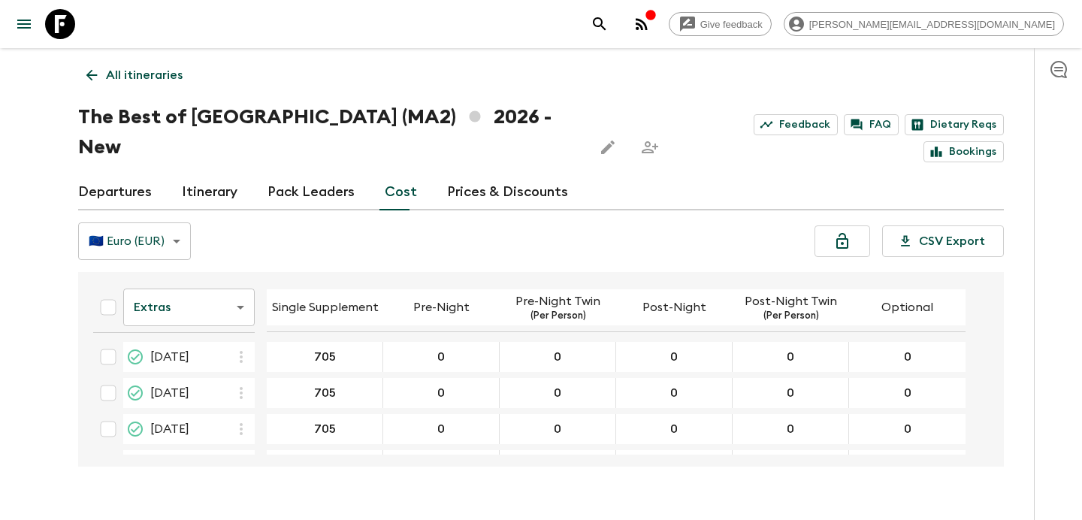
click at [129, 74] on p "All itineraries" at bounding box center [144, 75] width 77 height 18
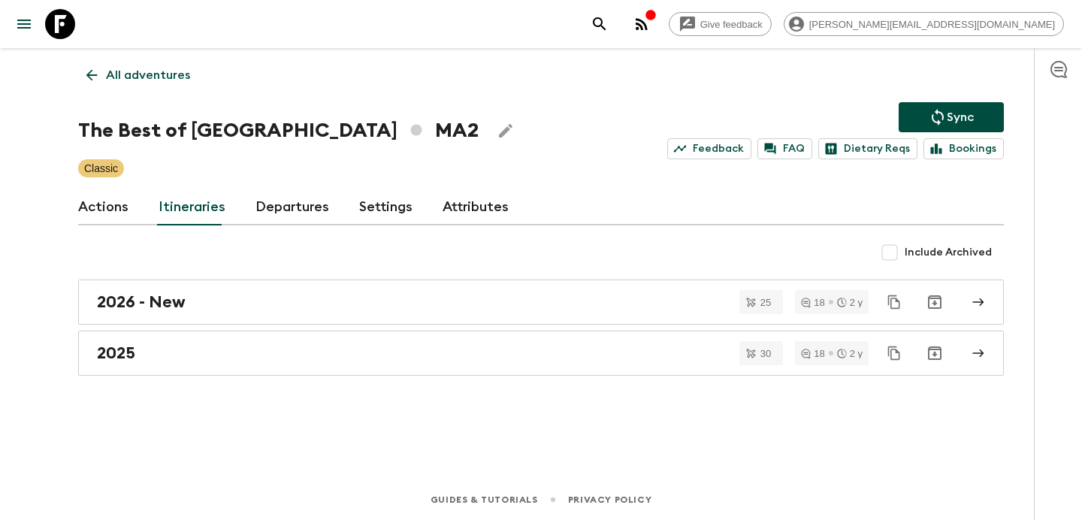
click at [129, 74] on p "All adventures" at bounding box center [148, 75] width 84 height 18
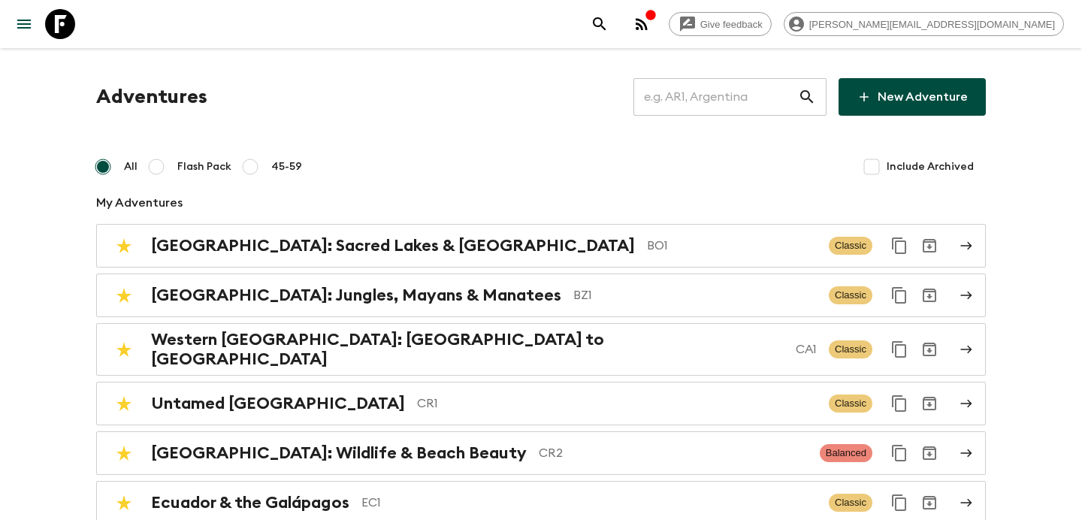
click at [699, 101] on input "text" at bounding box center [716, 97] width 165 height 42
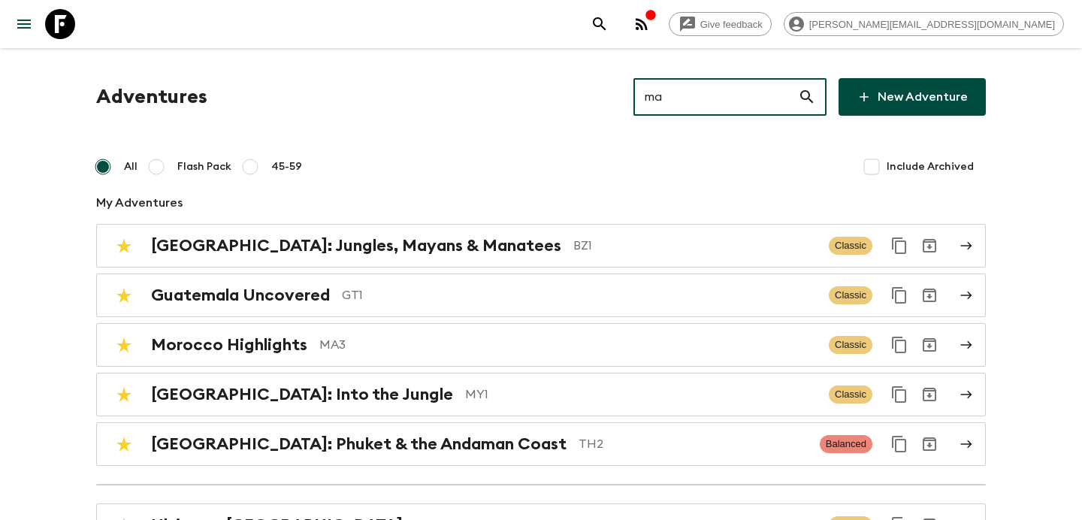
type input "ma4"
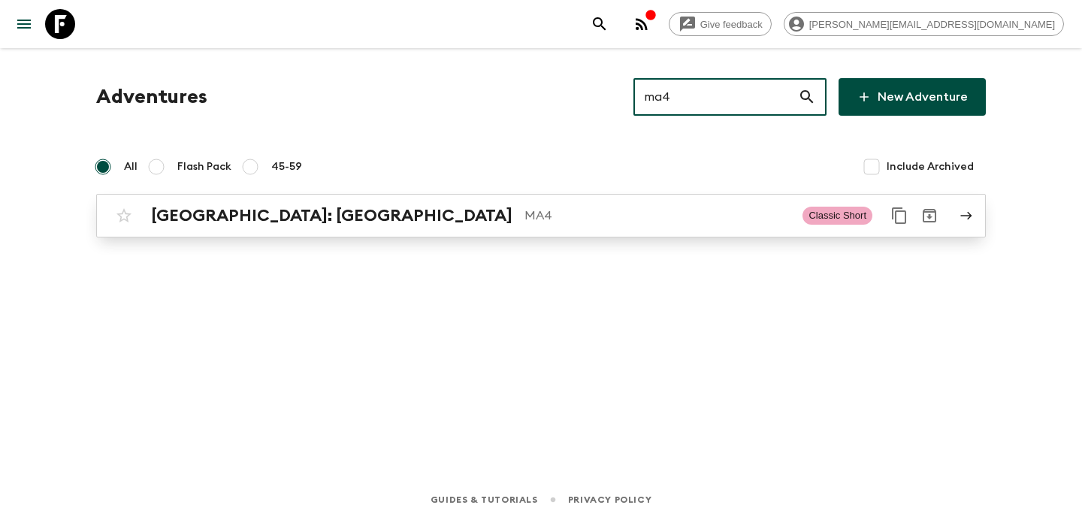
click at [676, 220] on p "MA4" at bounding box center [658, 216] width 266 height 18
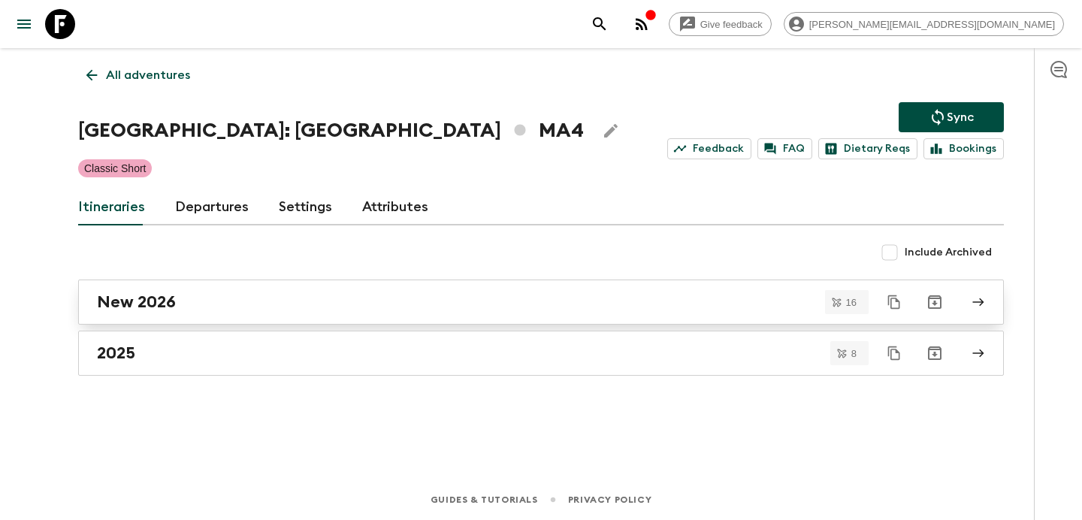
click at [261, 308] on div "New 2026" at bounding box center [527, 302] width 860 height 20
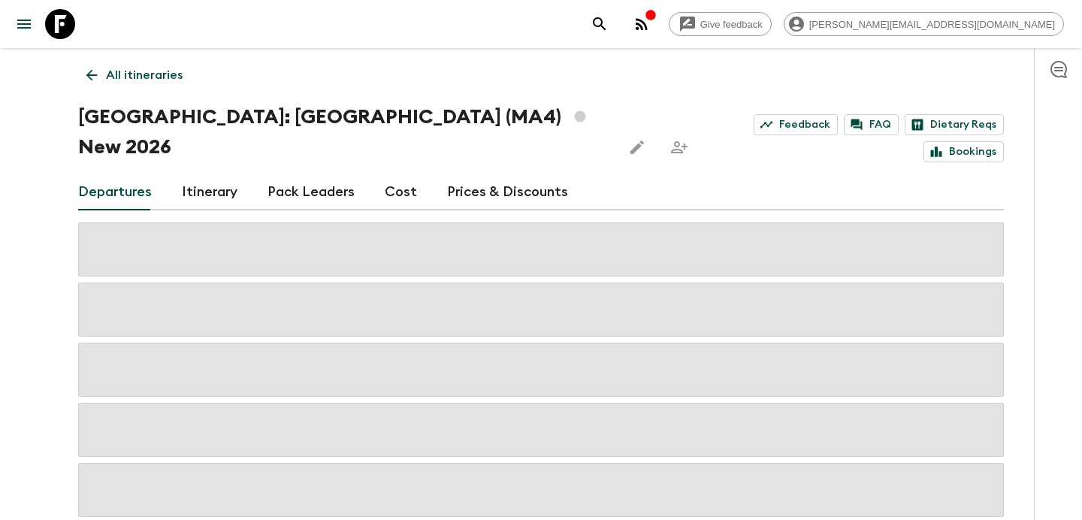
click at [210, 174] on link "Itinerary" at bounding box center [210, 192] width 56 height 36
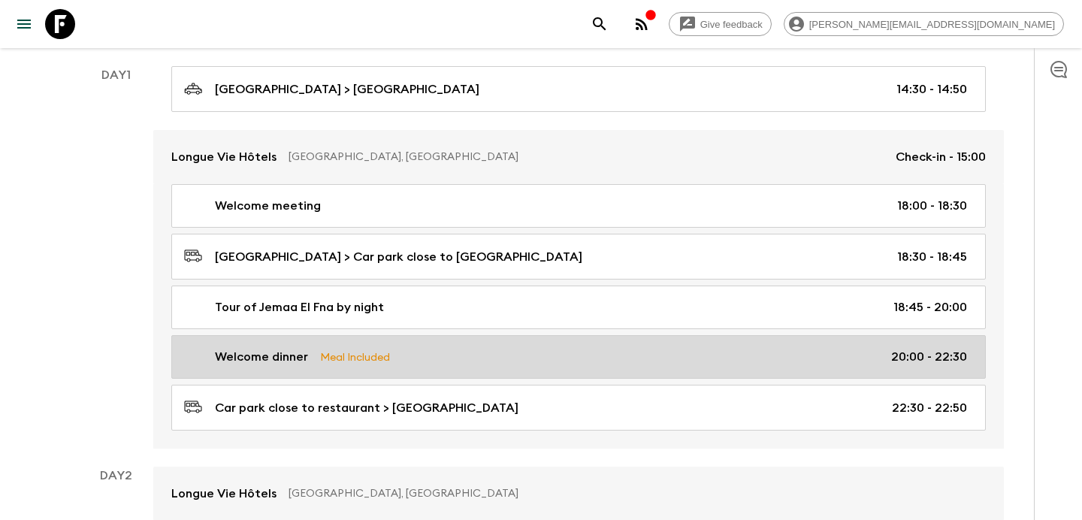
scroll to position [263, 0]
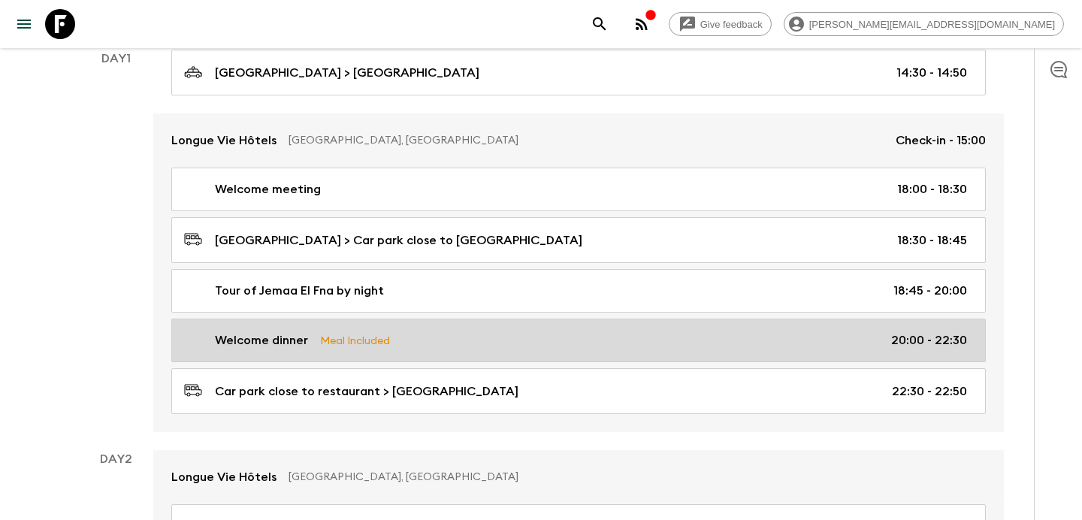
click at [273, 331] on p "Welcome dinner" at bounding box center [261, 340] width 93 height 18
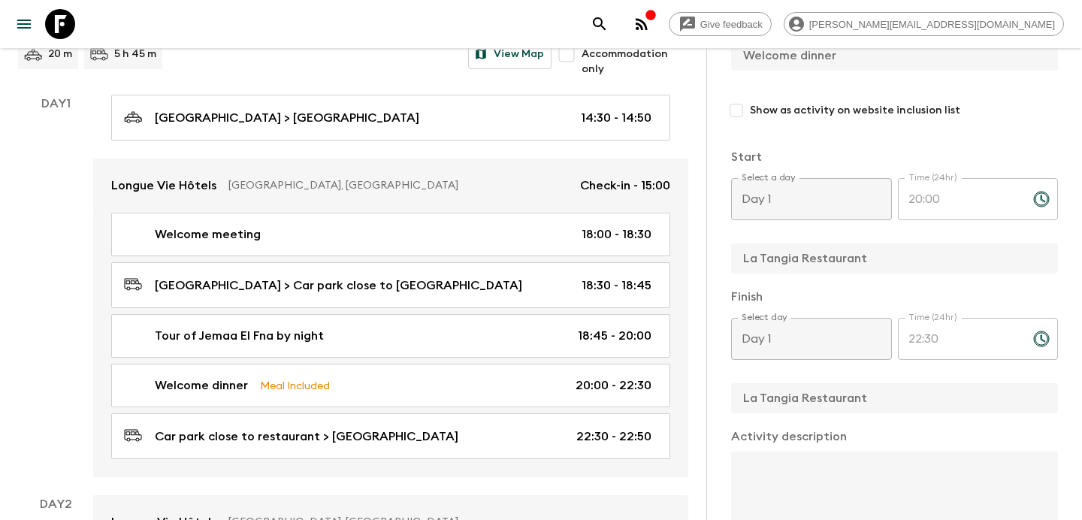
scroll to position [234, 0]
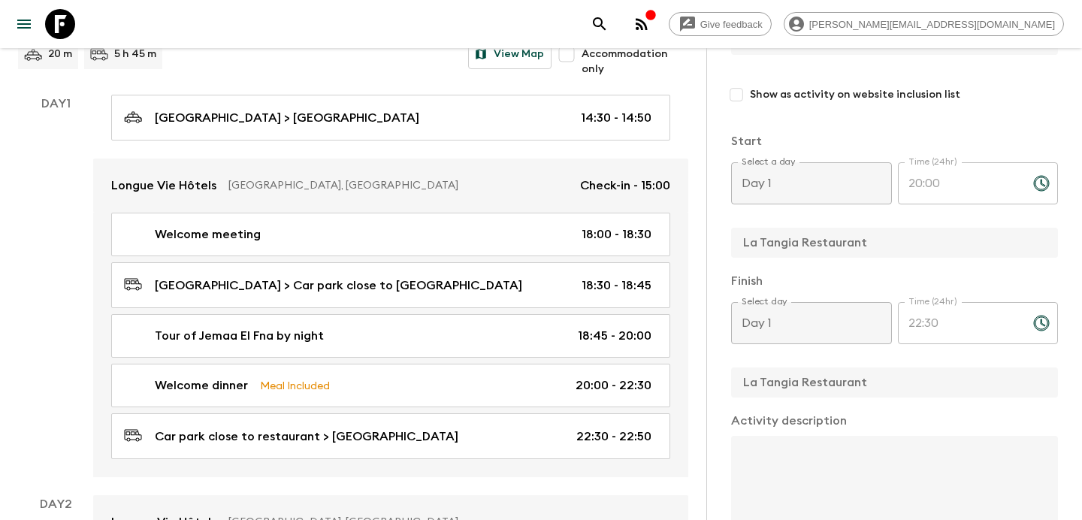
click at [709, 241] on div "Activity Information Comments Website Map This itinerary has departures running…" at bounding box center [894, 308] width 376 height 520
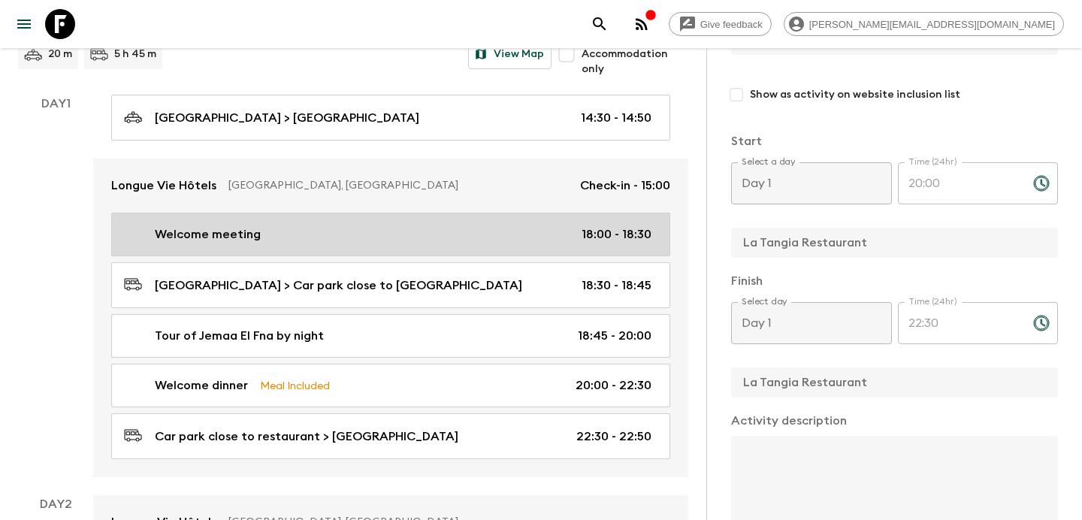
scroll to position [0, 0]
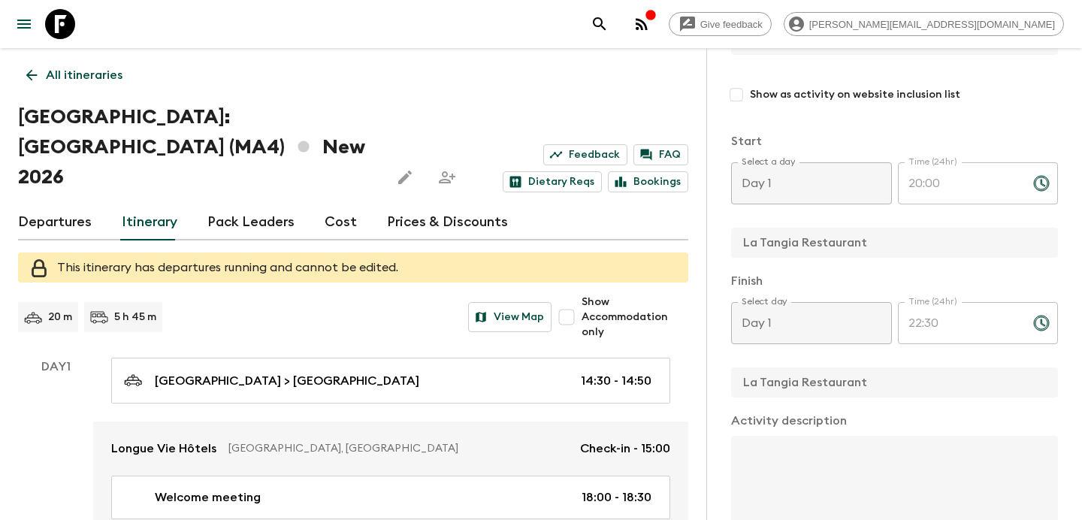
click at [70, 86] on link "All itineraries" at bounding box center [74, 75] width 113 height 30
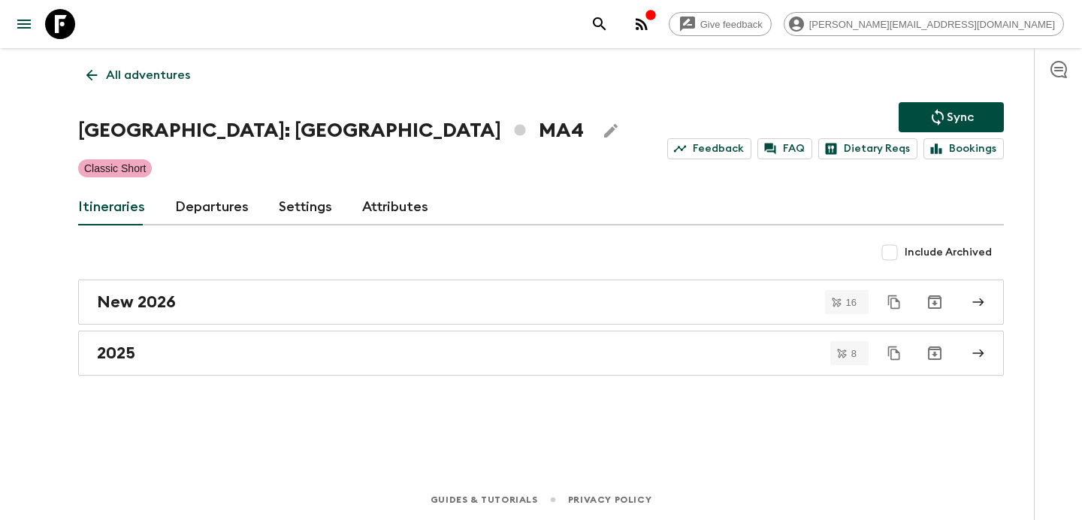
click at [127, 80] on p "All adventures" at bounding box center [148, 75] width 84 height 18
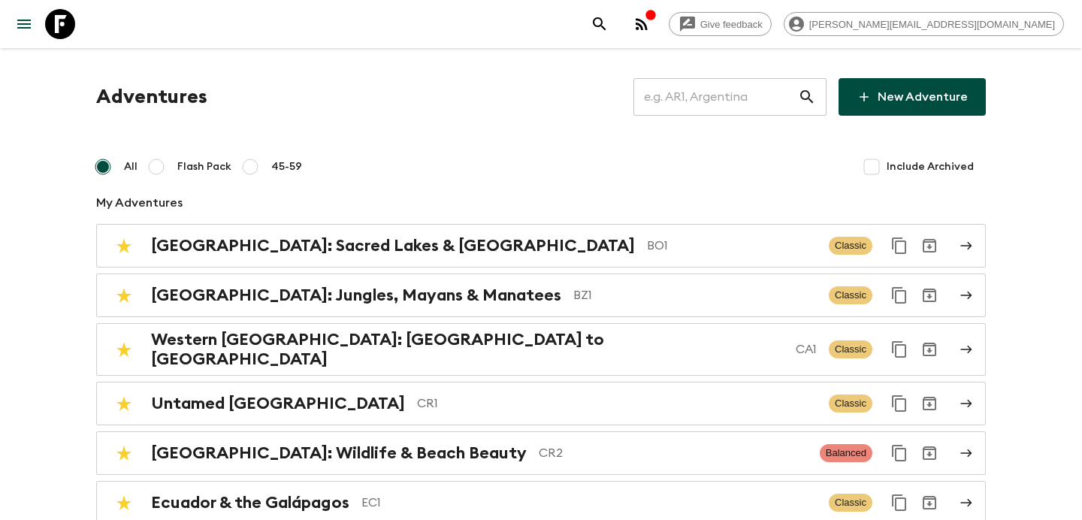
click at [740, 101] on input "text" at bounding box center [716, 97] width 165 height 42
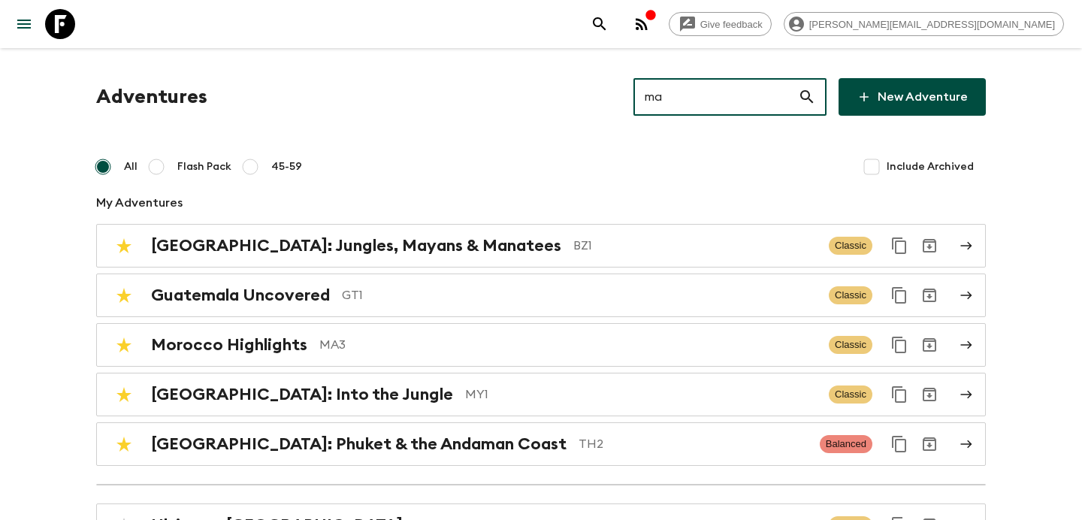
type input "ma2"
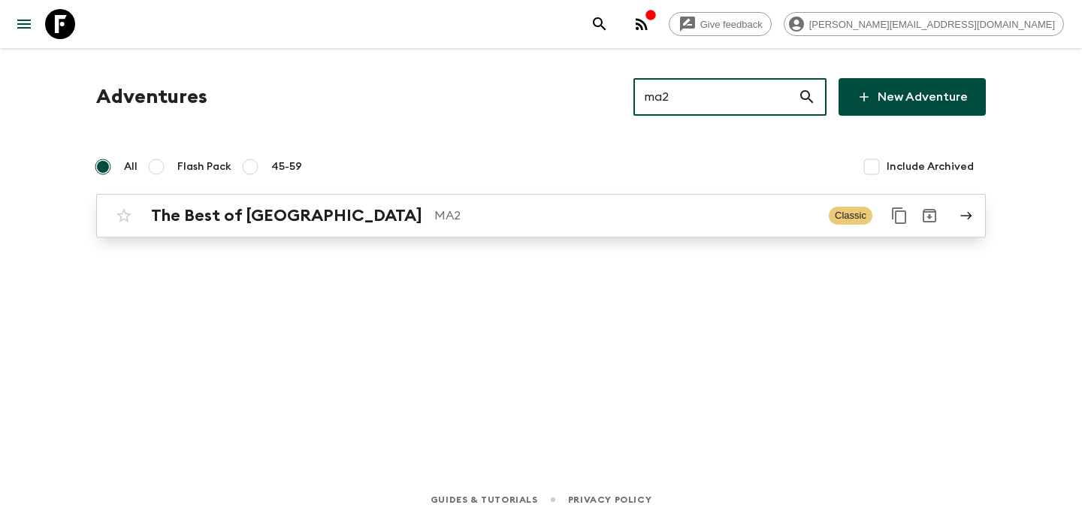
click at [697, 219] on p "MA2" at bounding box center [625, 216] width 383 height 18
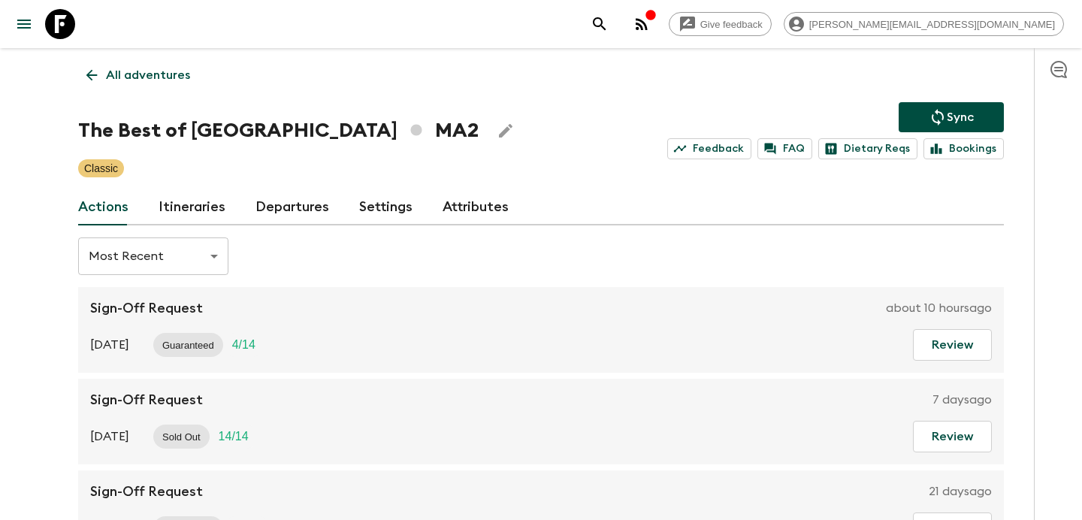
click at [198, 202] on link "Itineraries" at bounding box center [192, 207] width 67 height 36
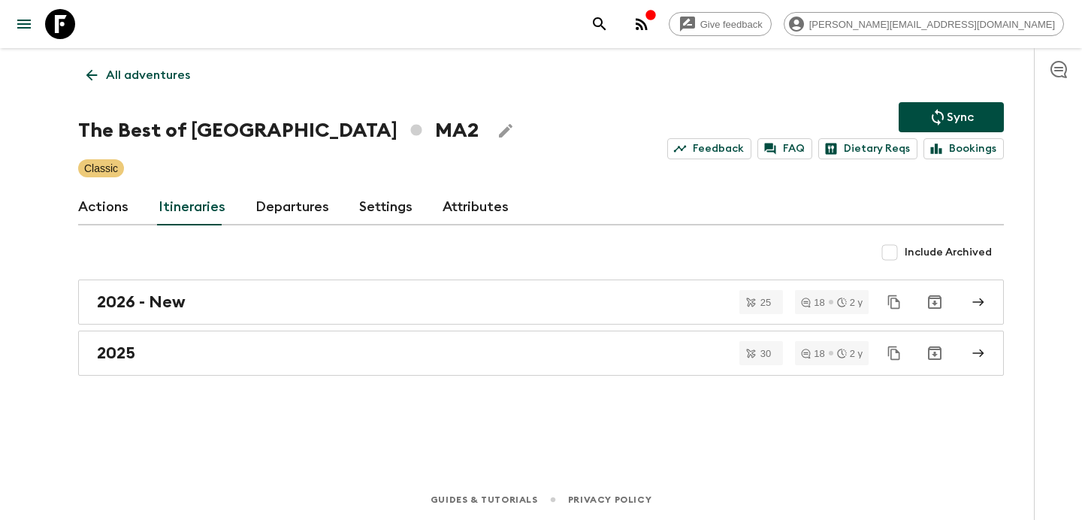
click at [156, 71] on p "All adventures" at bounding box center [148, 75] width 84 height 18
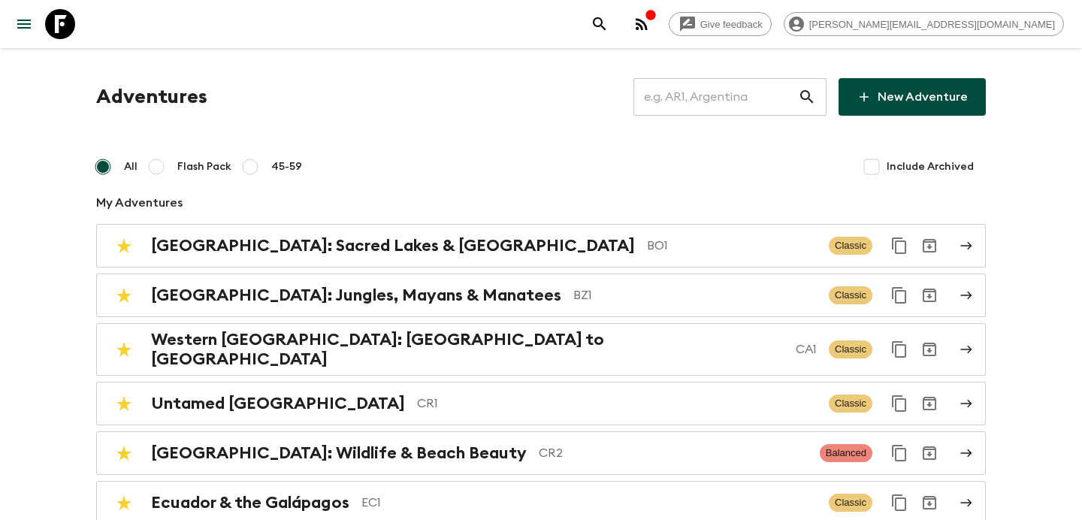
click at [717, 83] on input "text" at bounding box center [716, 97] width 165 height 42
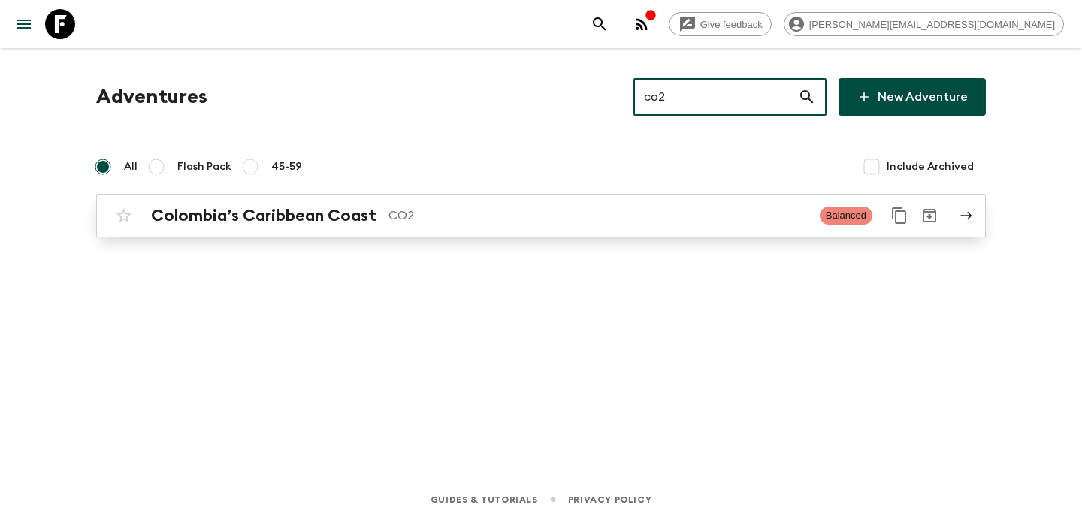
type input "co2"
click at [682, 226] on div "Colombia’s Caribbean Coast CO2 Balanced" at bounding box center [512, 216] width 806 height 30
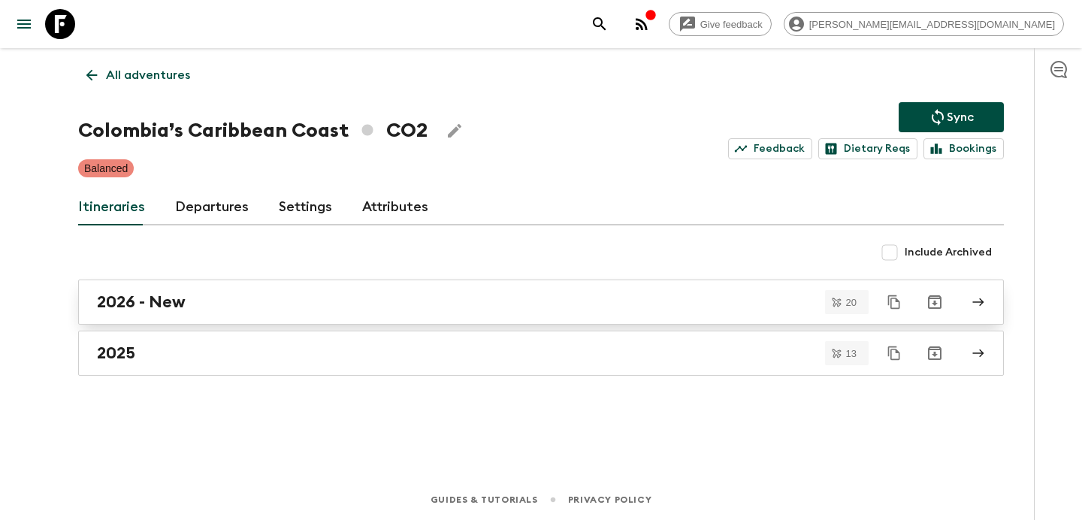
click at [251, 301] on div "2026 - New" at bounding box center [527, 302] width 860 height 20
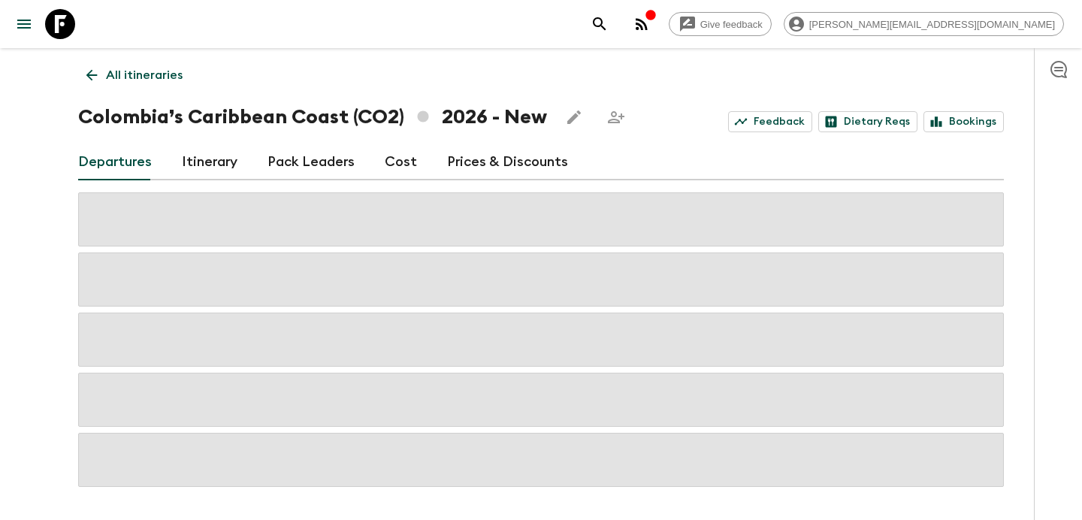
click at [191, 171] on link "Itinerary" at bounding box center [210, 162] width 56 height 36
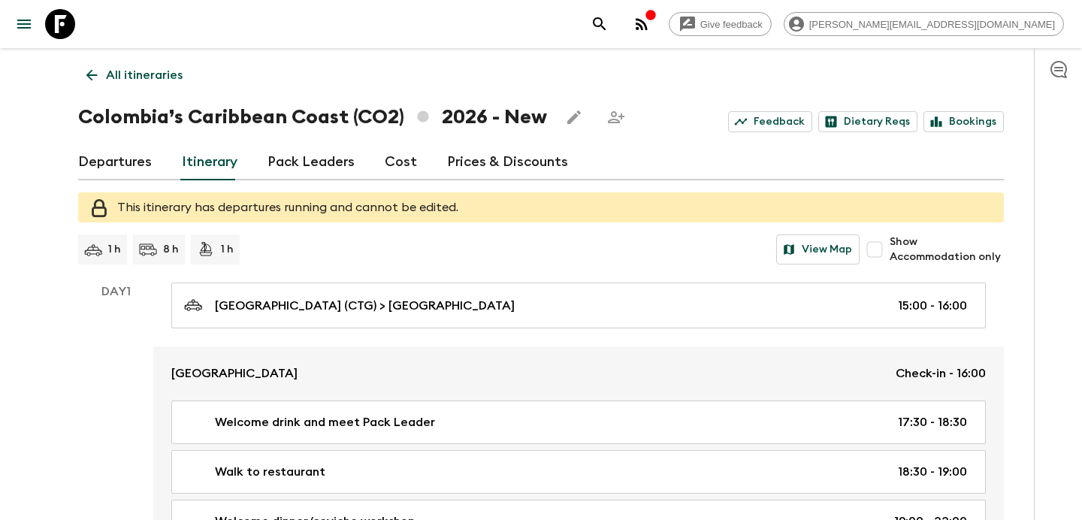
click at [169, 75] on p "All itineraries" at bounding box center [144, 75] width 77 height 18
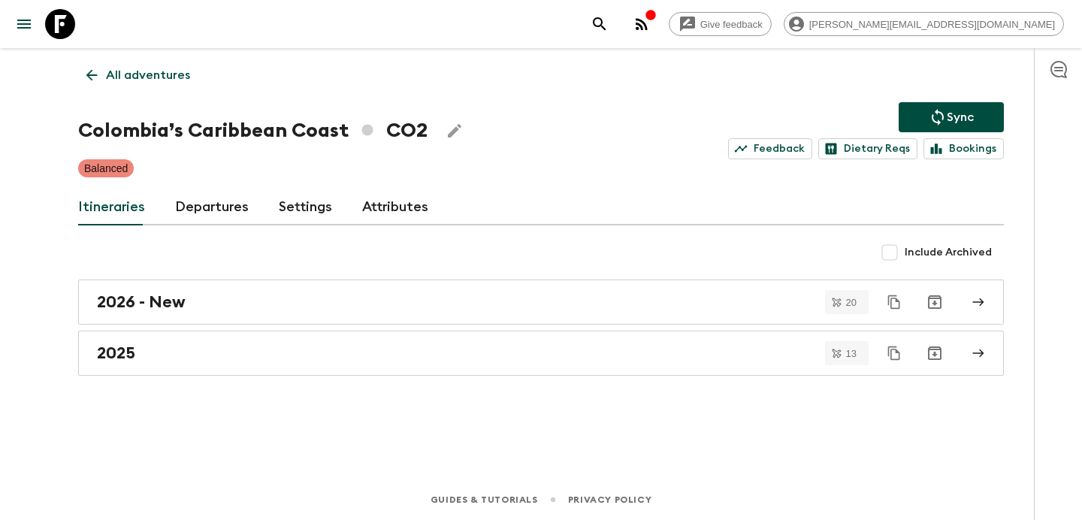
click at [169, 75] on p "All adventures" at bounding box center [148, 75] width 84 height 18
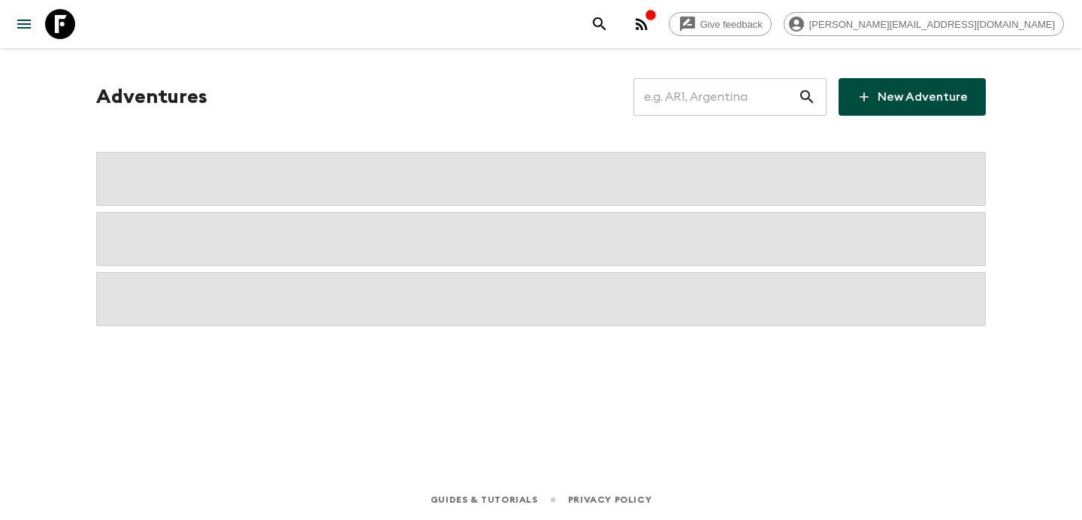
click at [735, 107] on input "text" at bounding box center [716, 97] width 165 height 42
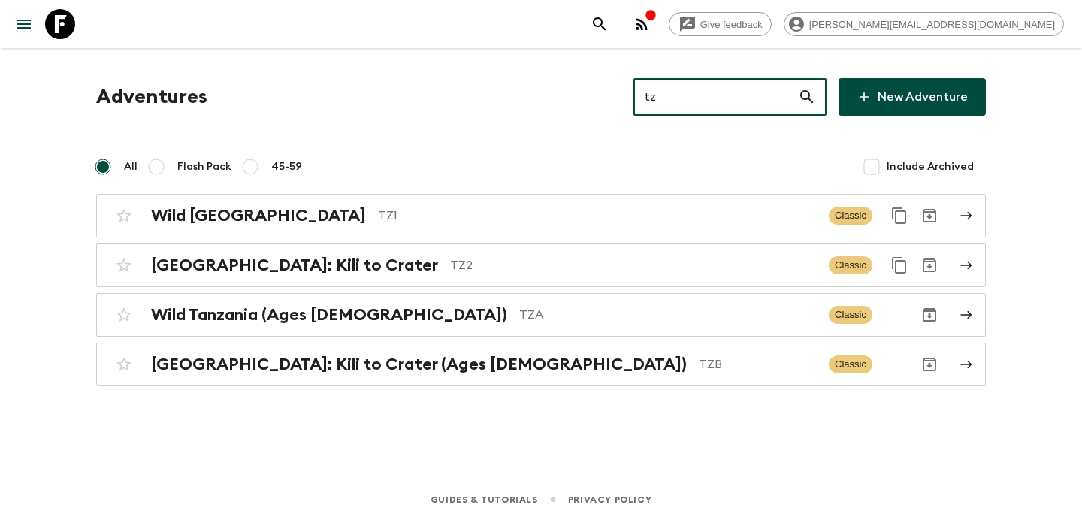
type input "tzb"
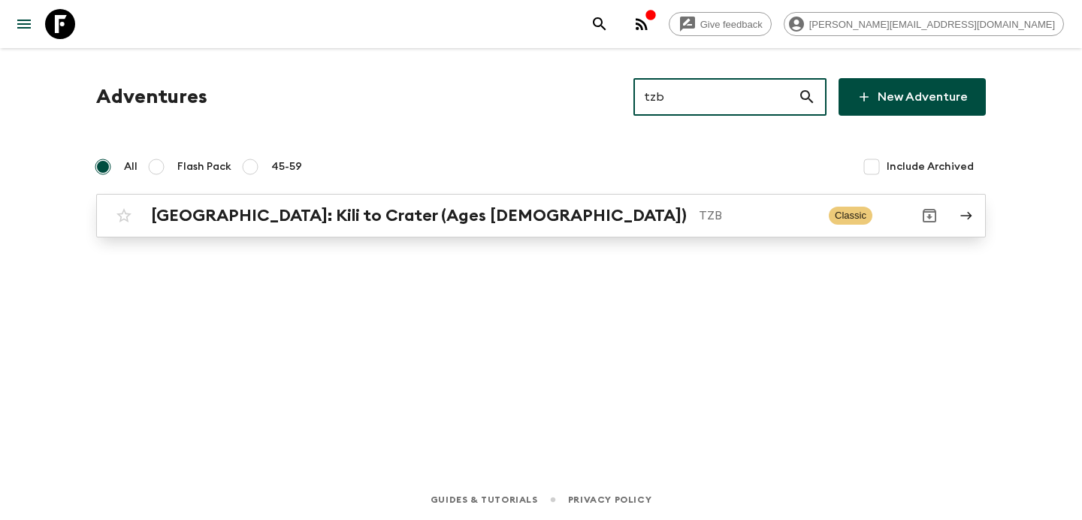
click at [699, 210] on p "TZB" at bounding box center [758, 216] width 118 height 18
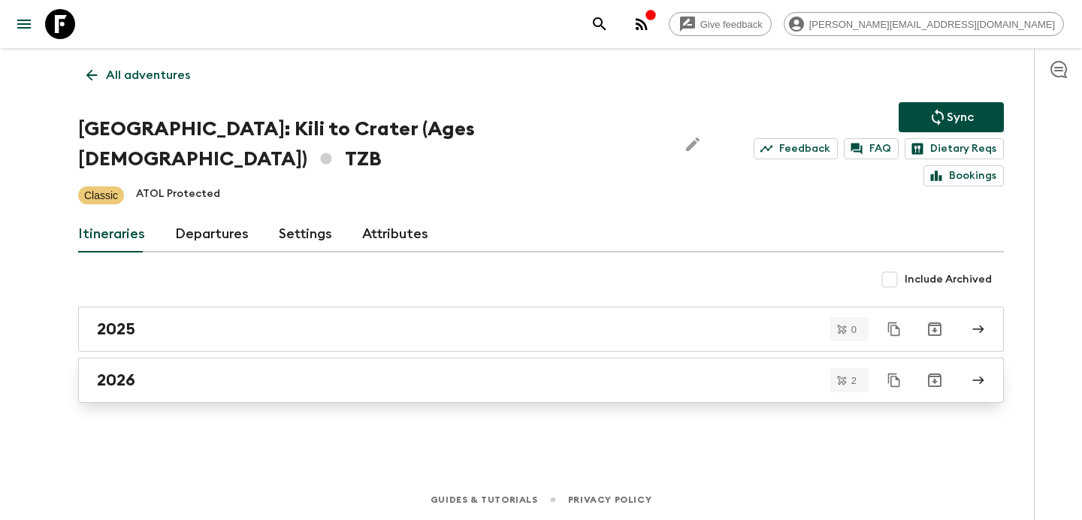
click at [370, 368] on link "2026" at bounding box center [541, 380] width 926 height 45
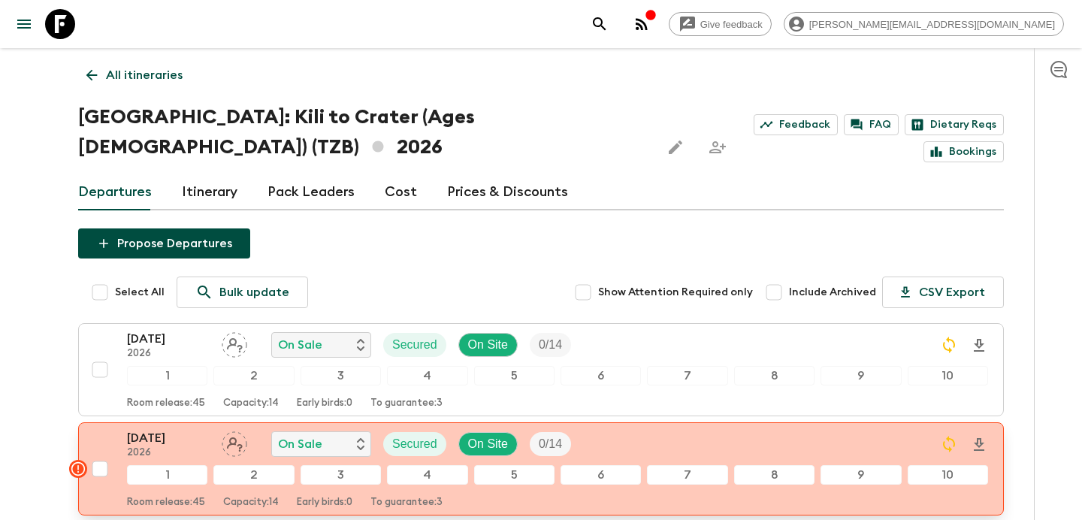
click at [655, 429] on div "[DATE] 2026 On Sale Secured On Site 0 / 14" at bounding box center [557, 444] width 861 height 30
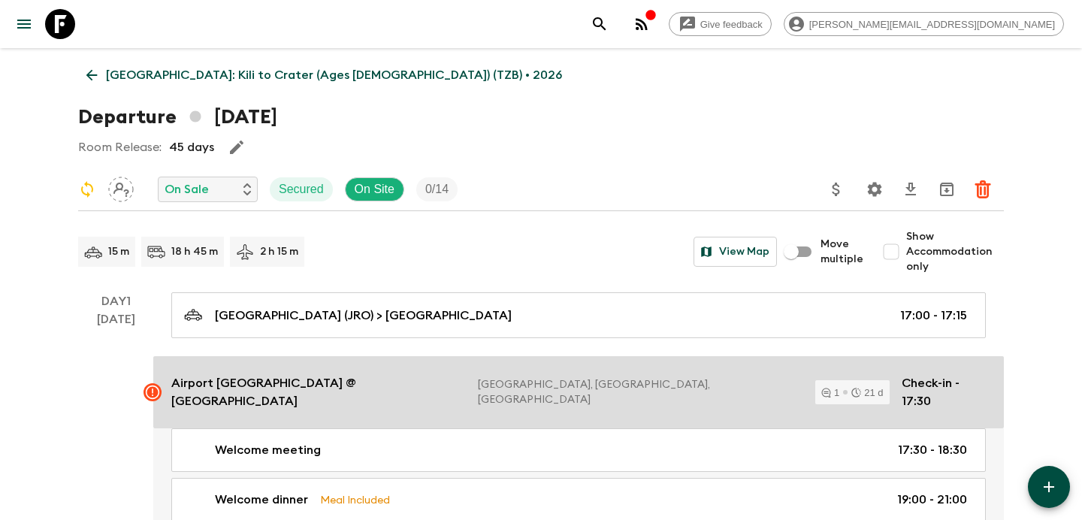
click at [541, 385] on p "[GEOGRAPHIC_DATA], [GEOGRAPHIC_DATA], [GEOGRAPHIC_DATA]" at bounding box center [640, 392] width 325 height 30
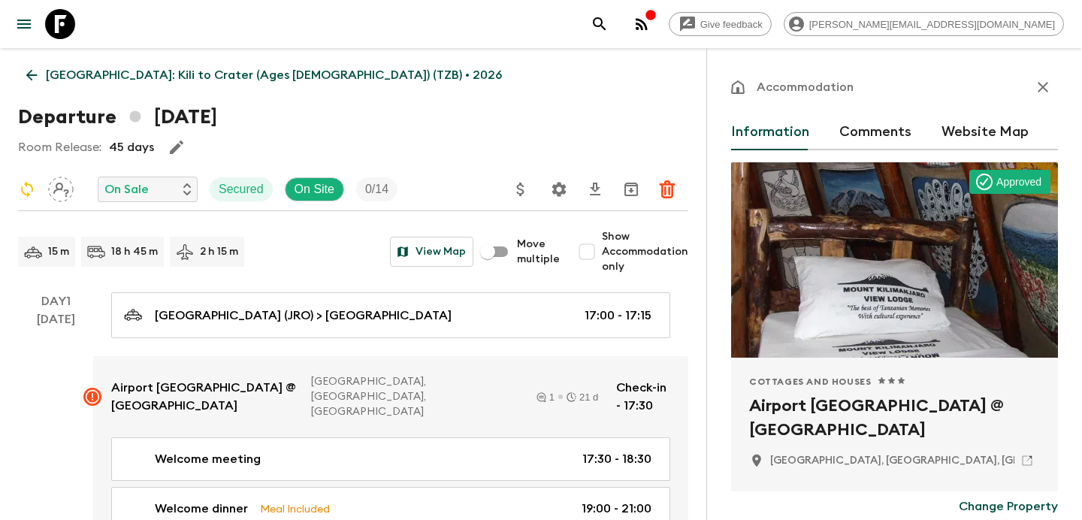
click at [841, 135] on button "Comments" at bounding box center [875, 132] width 72 height 36
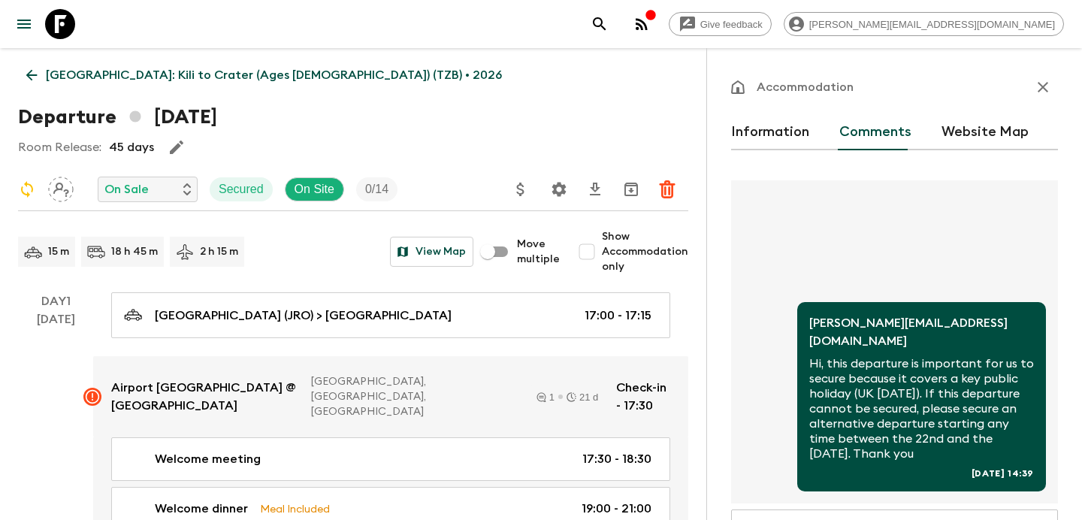
scroll to position [194, 0]
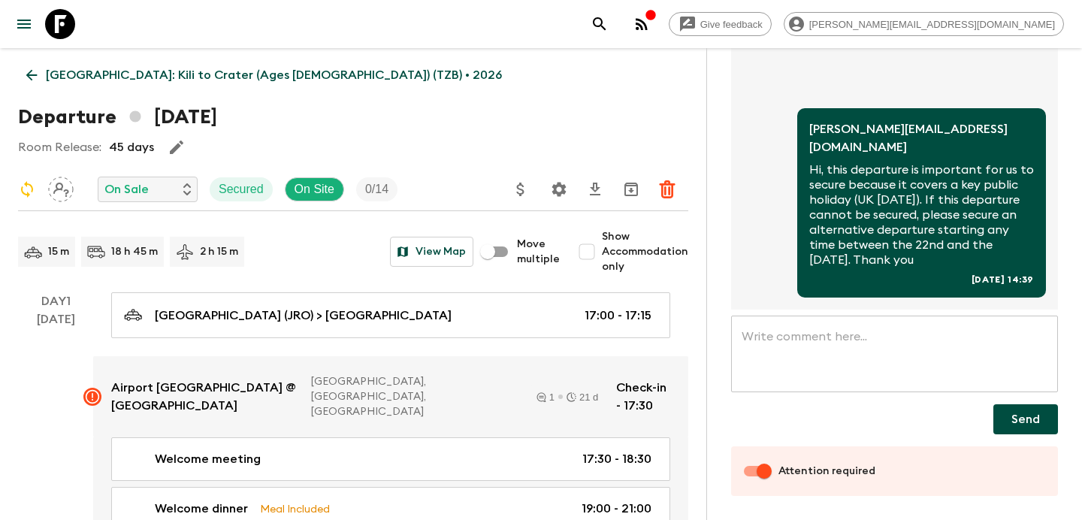
click at [750, 473] on input "Attention required" at bounding box center [765, 471] width 86 height 29
checkbox input "false"
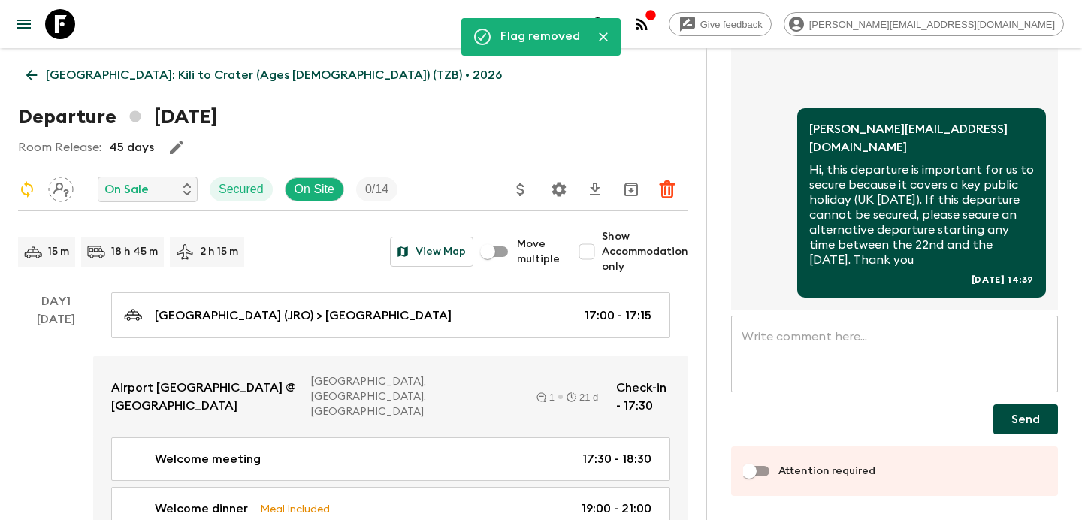
click at [169, 84] on link "[GEOGRAPHIC_DATA]: Kili to Crater (Ages [DEMOGRAPHIC_DATA]) (TZB) • 2026" at bounding box center [264, 75] width 492 height 30
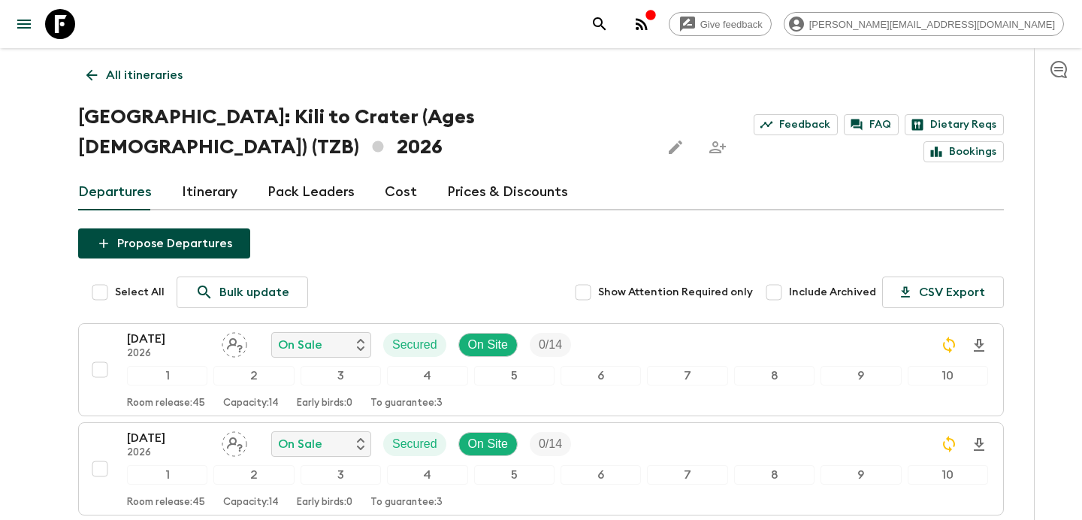
click at [172, 77] on p "All itineraries" at bounding box center [144, 75] width 77 height 18
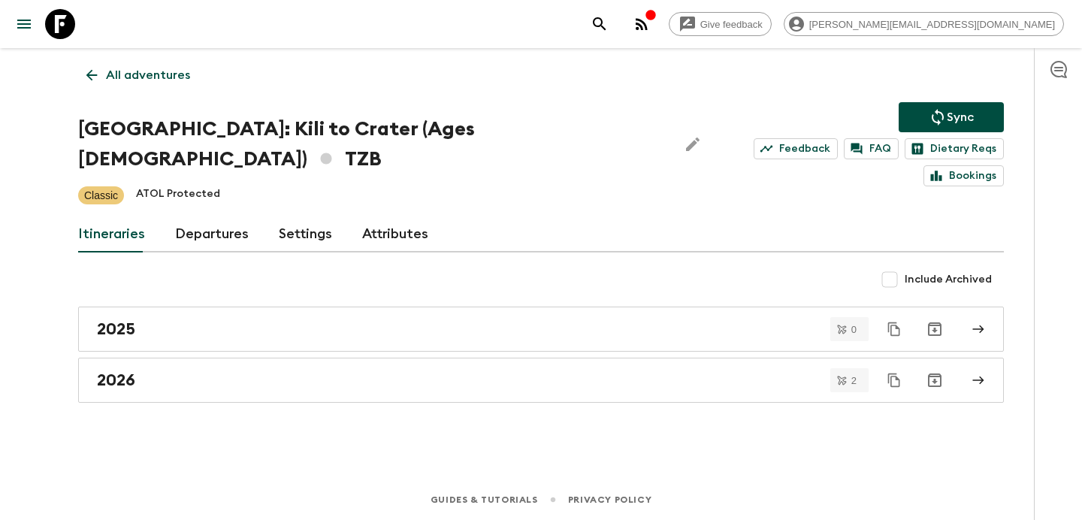
click at [134, 77] on p "All adventures" at bounding box center [148, 75] width 84 height 18
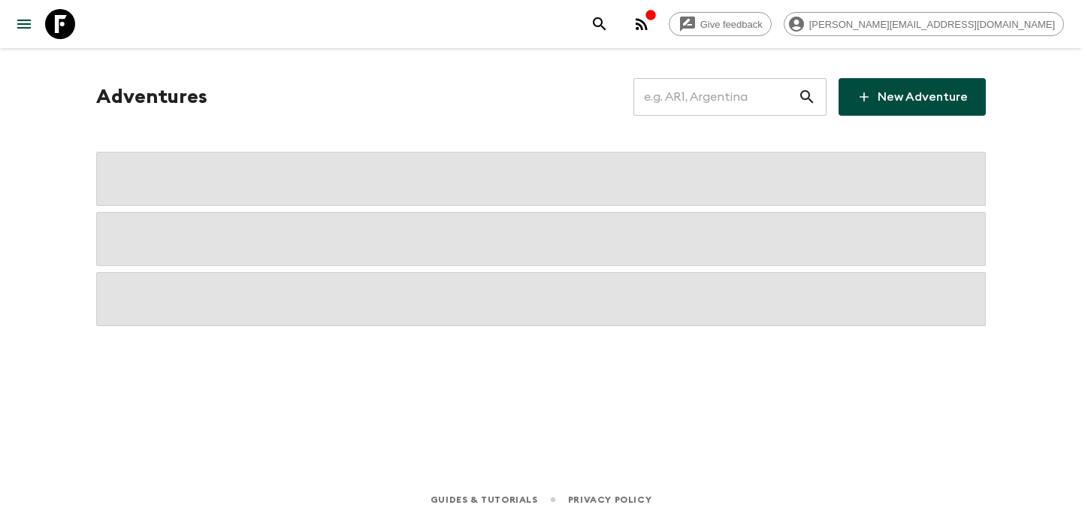
click at [680, 99] on input "text" at bounding box center [716, 97] width 165 height 42
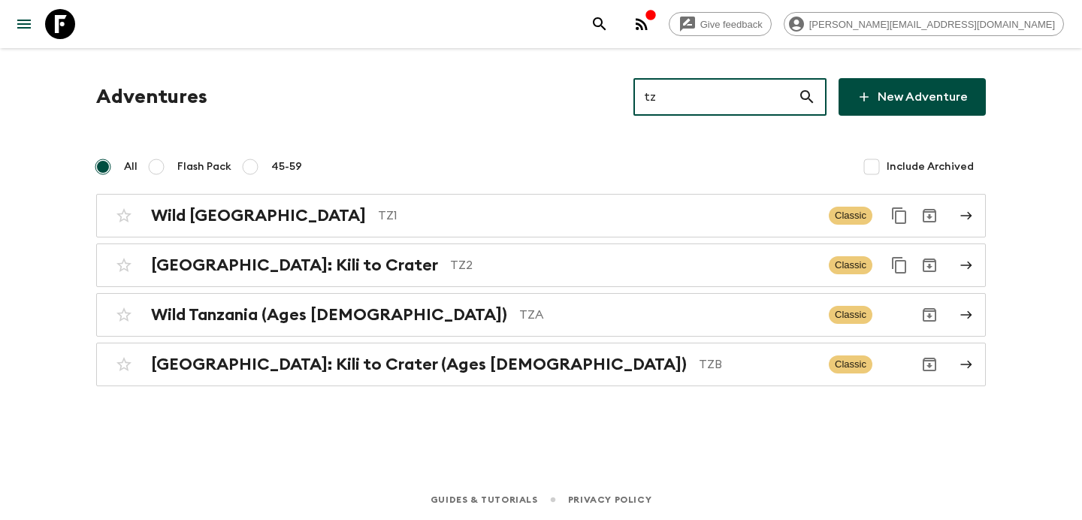
type input "tz1"
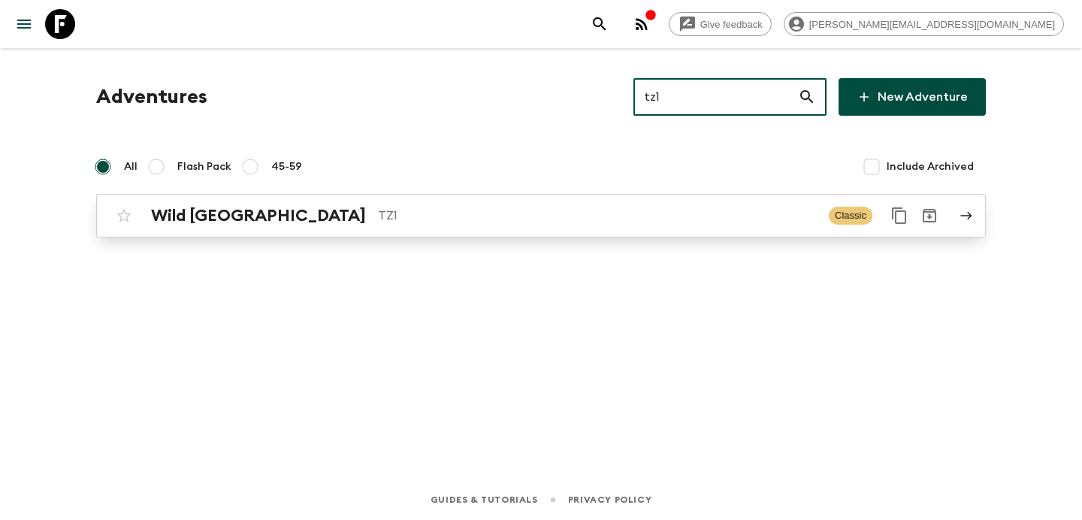
click at [514, 213] on p "TZ1" at bounding box center [597, 216] width 439 height 18
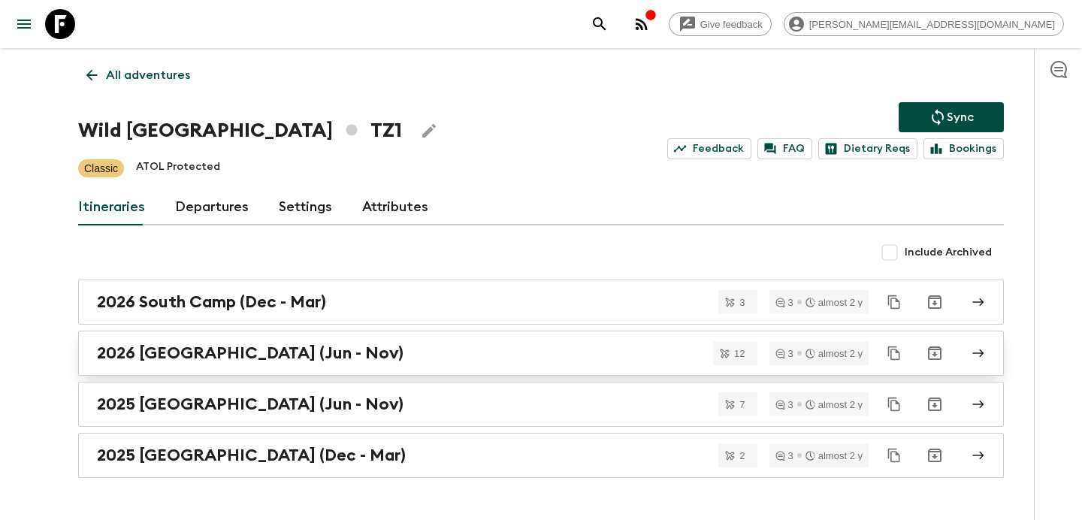
click at [362, 344] on div "2026 [GEOGRAPHIC_DATA] (Jun - Nov)" at bounding box center [527, 353] width 860 height 20
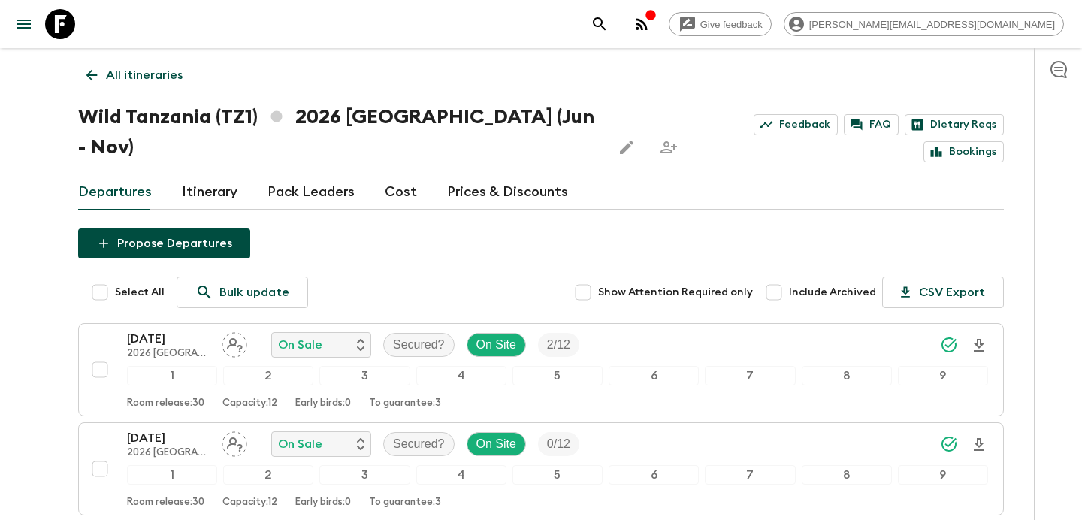
click at [148, 73] on p "All itineraries" at bounding box center [144, 75] width 77 height 18
